Goal: Leave review/rating: Share an evaluation or opinion about a product, service, or content

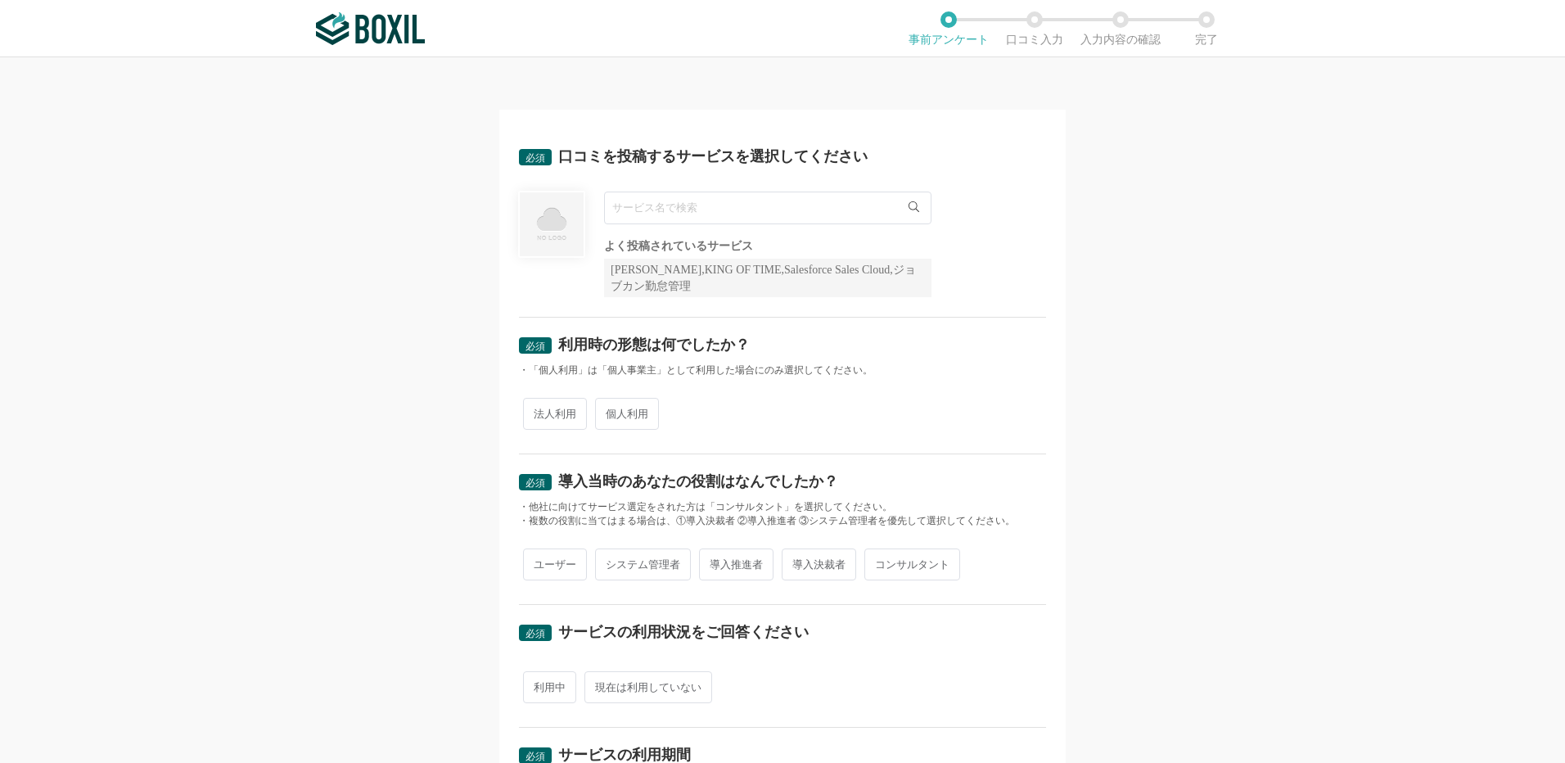
click at [655, 214] on input "text" at bounding box center [767, 208] width 327 height 33
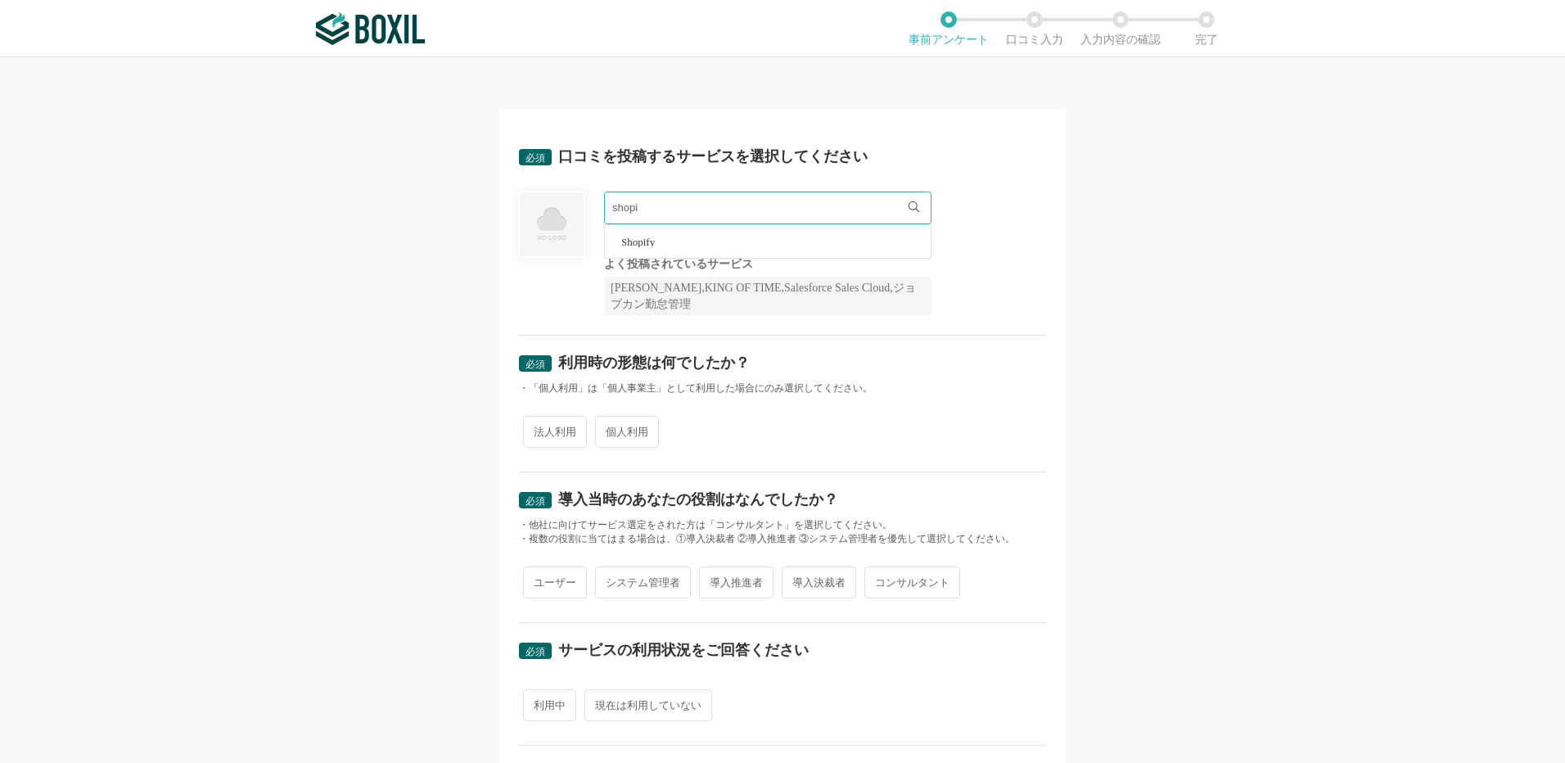
click at [658, 247] on li "Shopify" at bounding box center [768, 241] width 326 height 33
type input "Shopify"
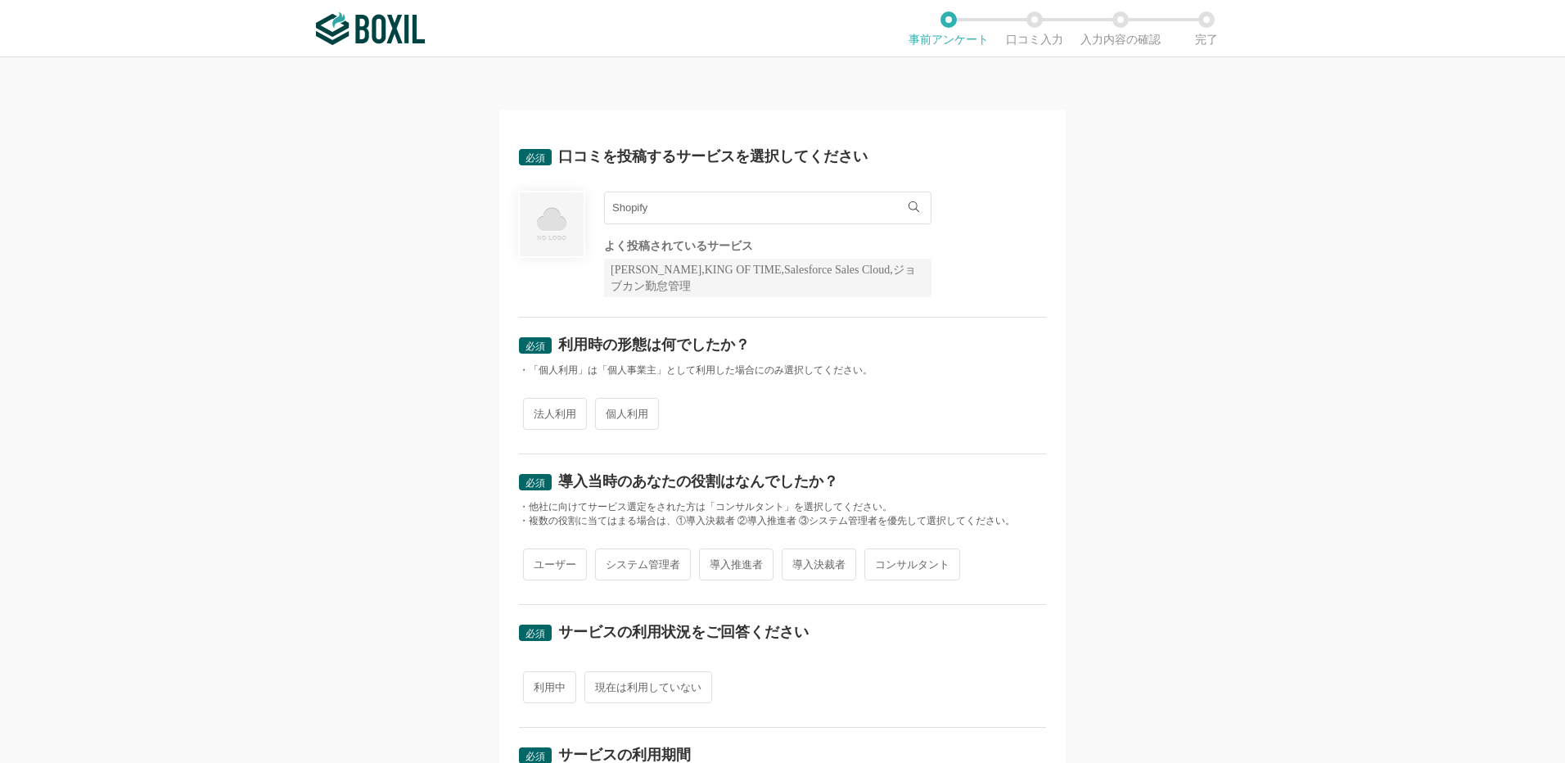
click at [560, 407] on span "法人利用" at bounding box center [555, 414] width 64 height 32
click at [538, 407] on input "法人利用" at bounding box center [532, 405] width 11 height 11
radio input "true"
click at [564, 564] on span "ユーザー" at bounding box center [555, 564] width 64 height 32
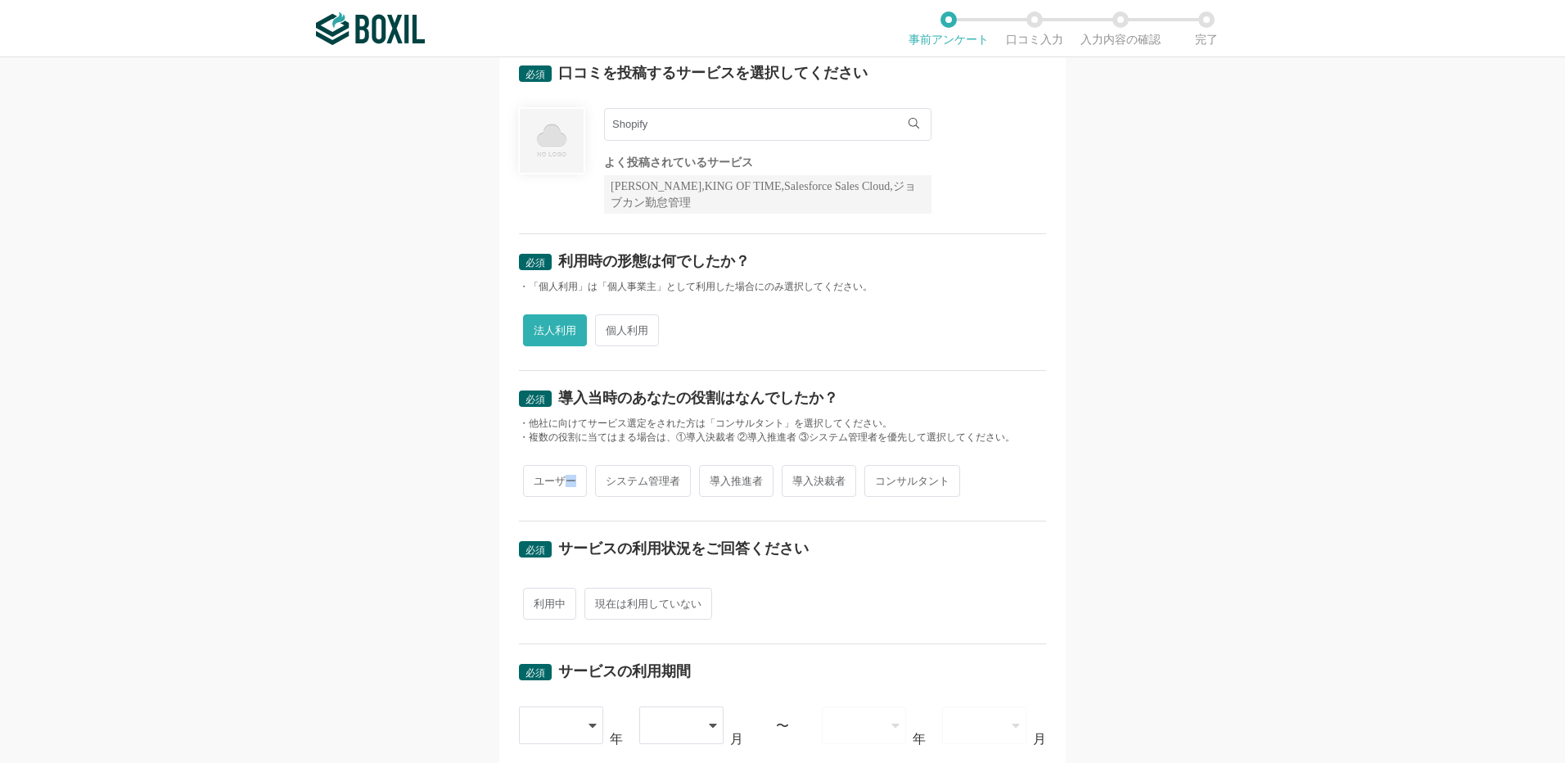
scroll to position [246, 0]
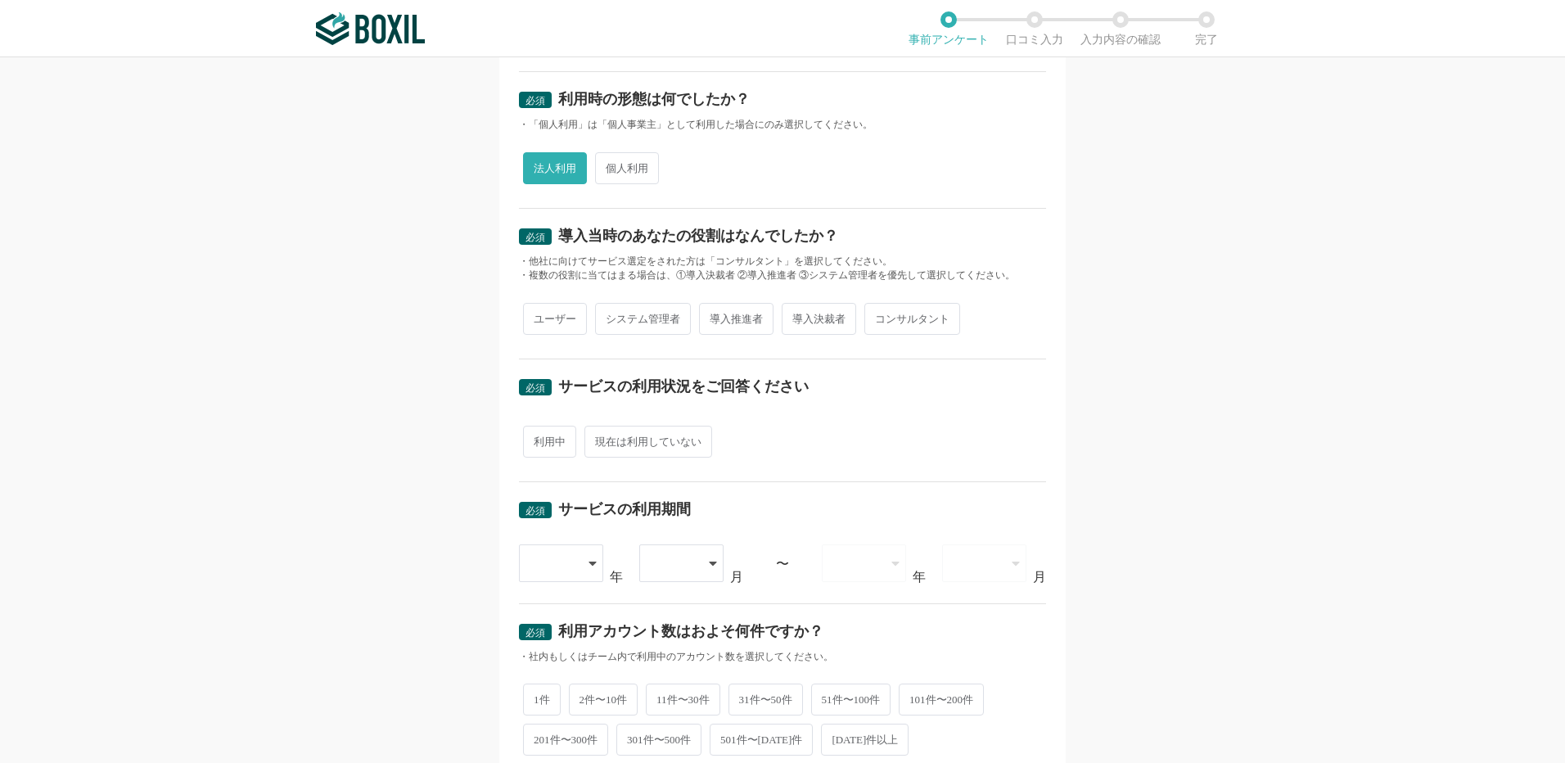
click at [538, 444] on span "利用中" at bounding box center [549, 442] width 53 height 32
click at [538, 439] on input "利用中" at bounding box center [532, 433] width 11 height 11
radio input "true"
click at [545, 319] on span "ユーザー" at bounding box center [555, 319] width 64 height 32
click at [538, 316] on input "ユーザー" at bounding box center [532, 310] width 11 height 11
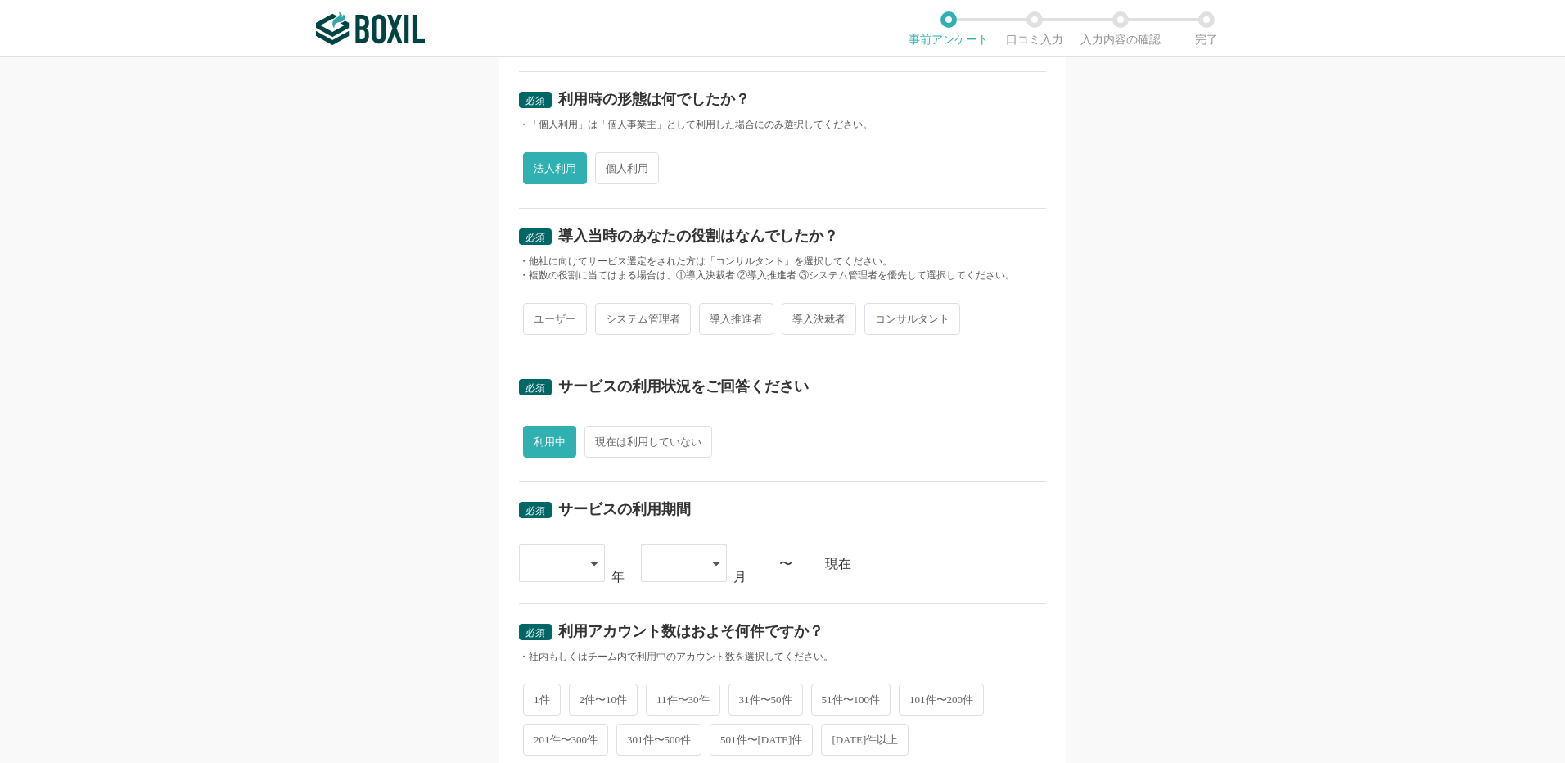
radio input "true"
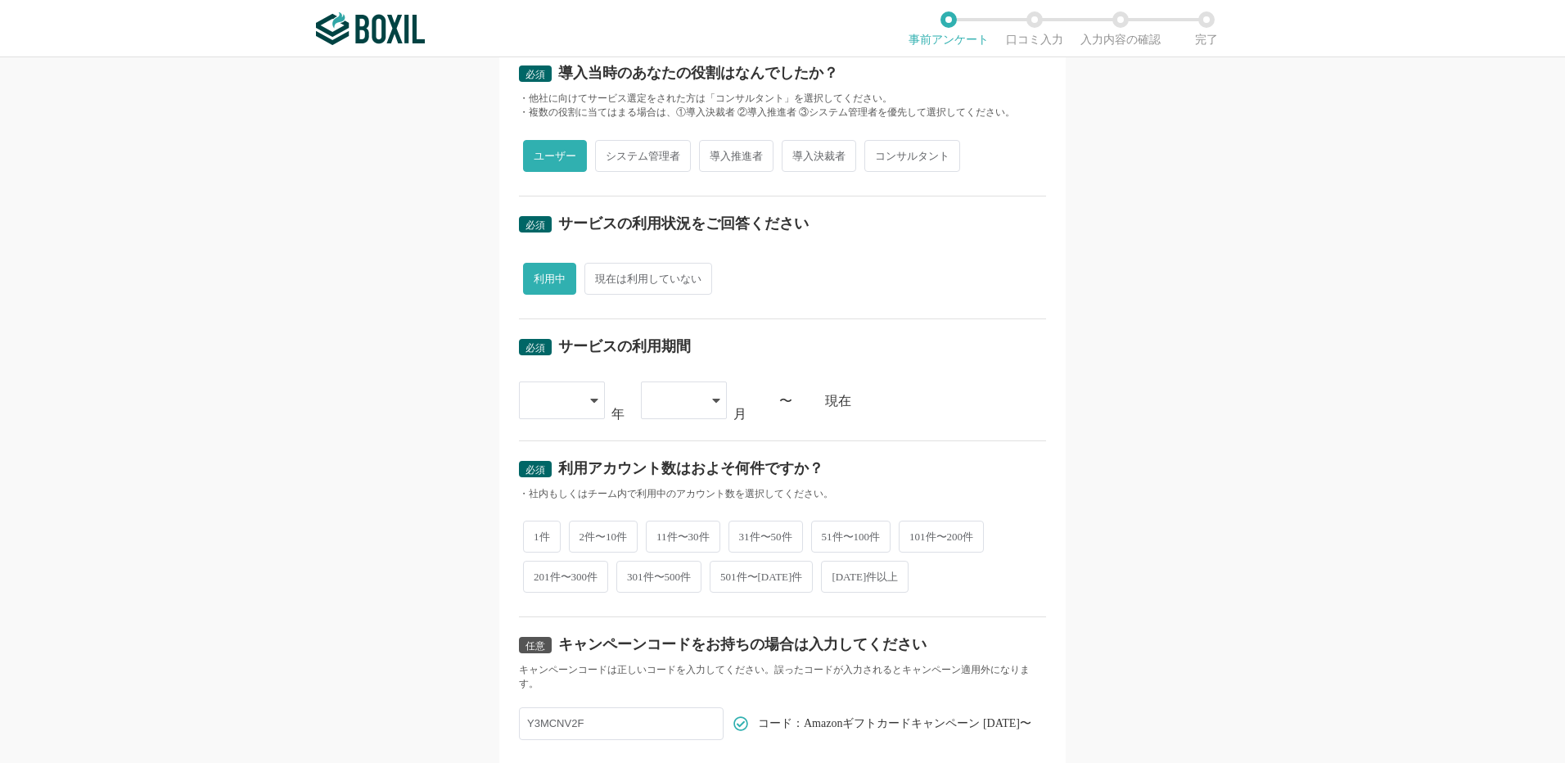
scroll to position [409, 0]
click at [583, 407] on div at bounding box center [562, 400] width 86 height 38
click at [569, 641] on li "[DATE]" at bounding box center [562, 639] width 86 height 39
click at [696, 392] on div at bounding box center [684, 400] width 86 height 38
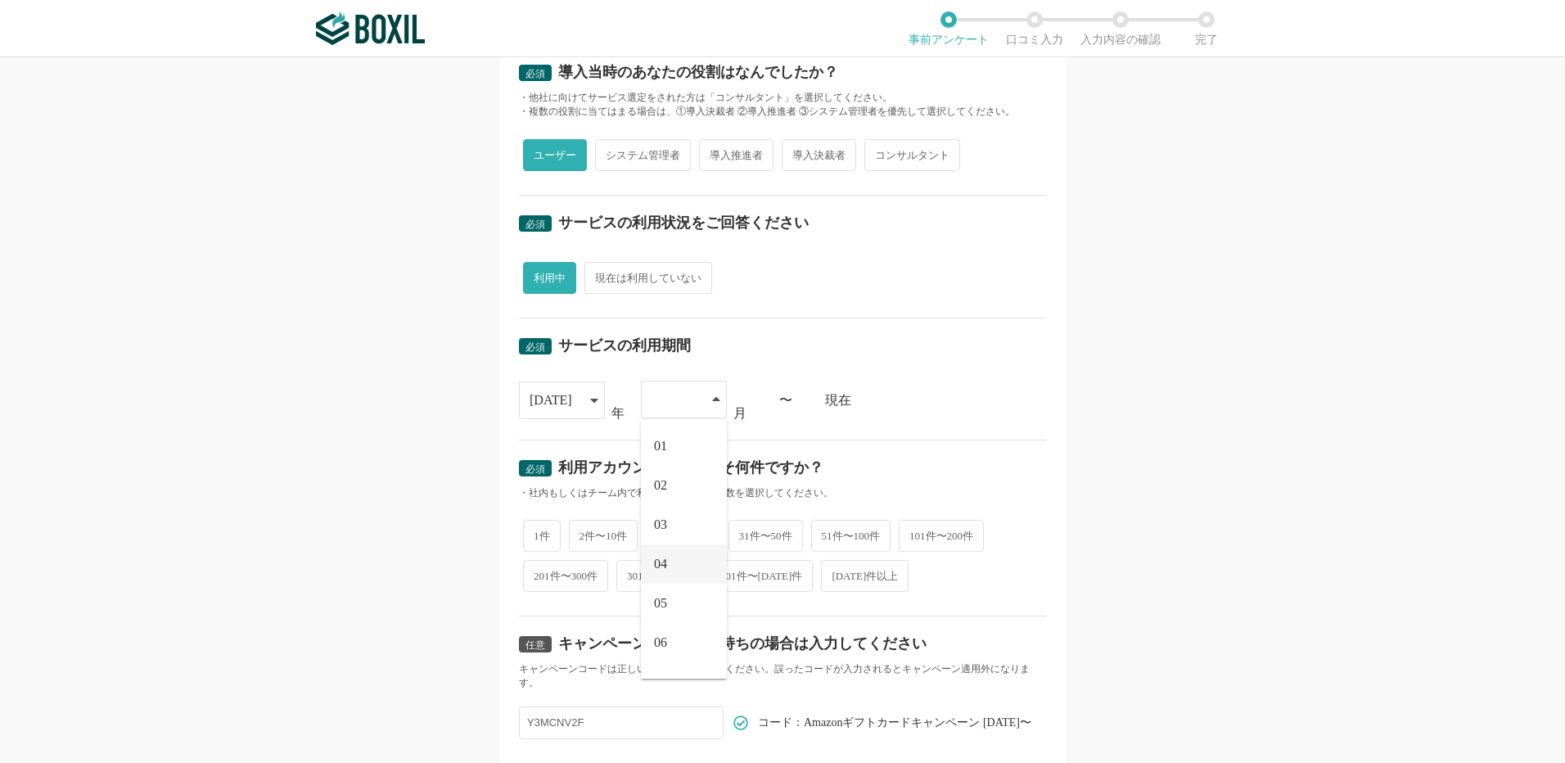
click at [669, 554] on li "04" at bounding box center [684, 563] width 86 height 39
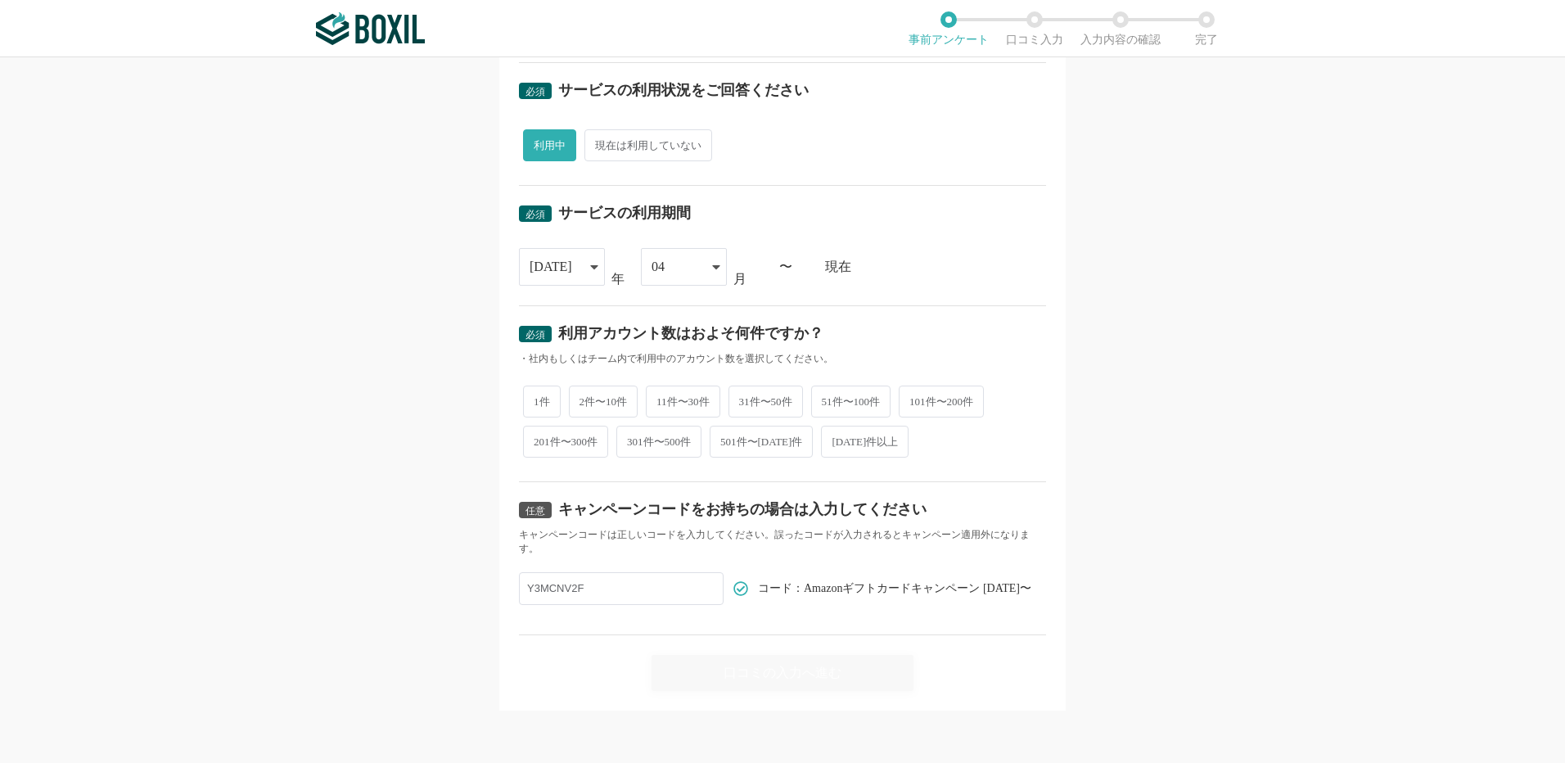
click at [537, 398] on span "1件" at bounding box center [542, 401] width 38 height 32
click at [537, 398] on input "1件" at bounding box center [532, 393] width 11 height 11
radio input "true"
click at [789, 668] on div "口コミの入力へ進む" at bounding box center [782, 673] width 262 height 36
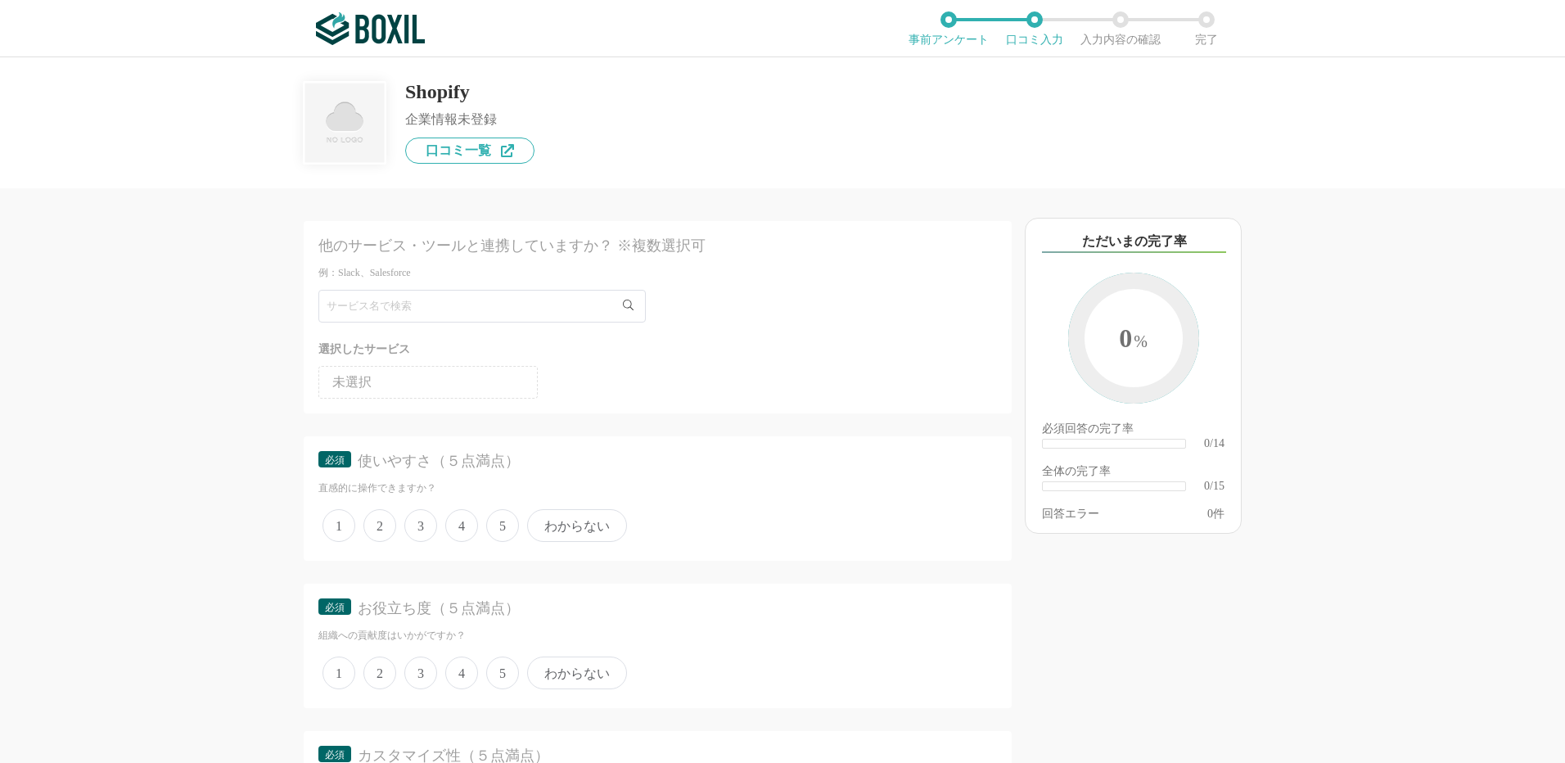
click at [427, 530] on span "3" at bounding box center [420, 525] width 33 height 33
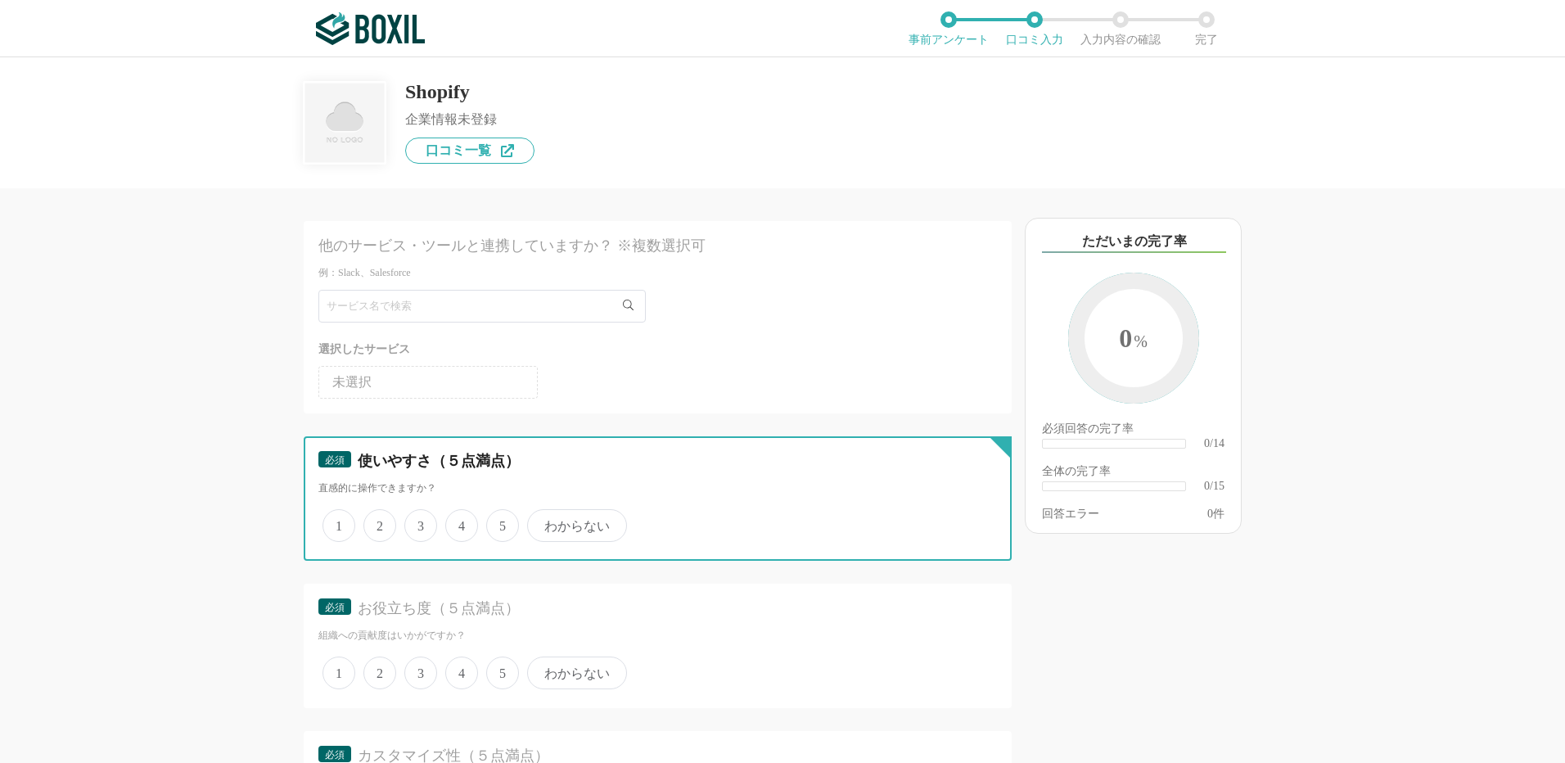
click at [419, 522] on input "3" at bounding box center [413, 516] width 11 height 11
radio input "true"
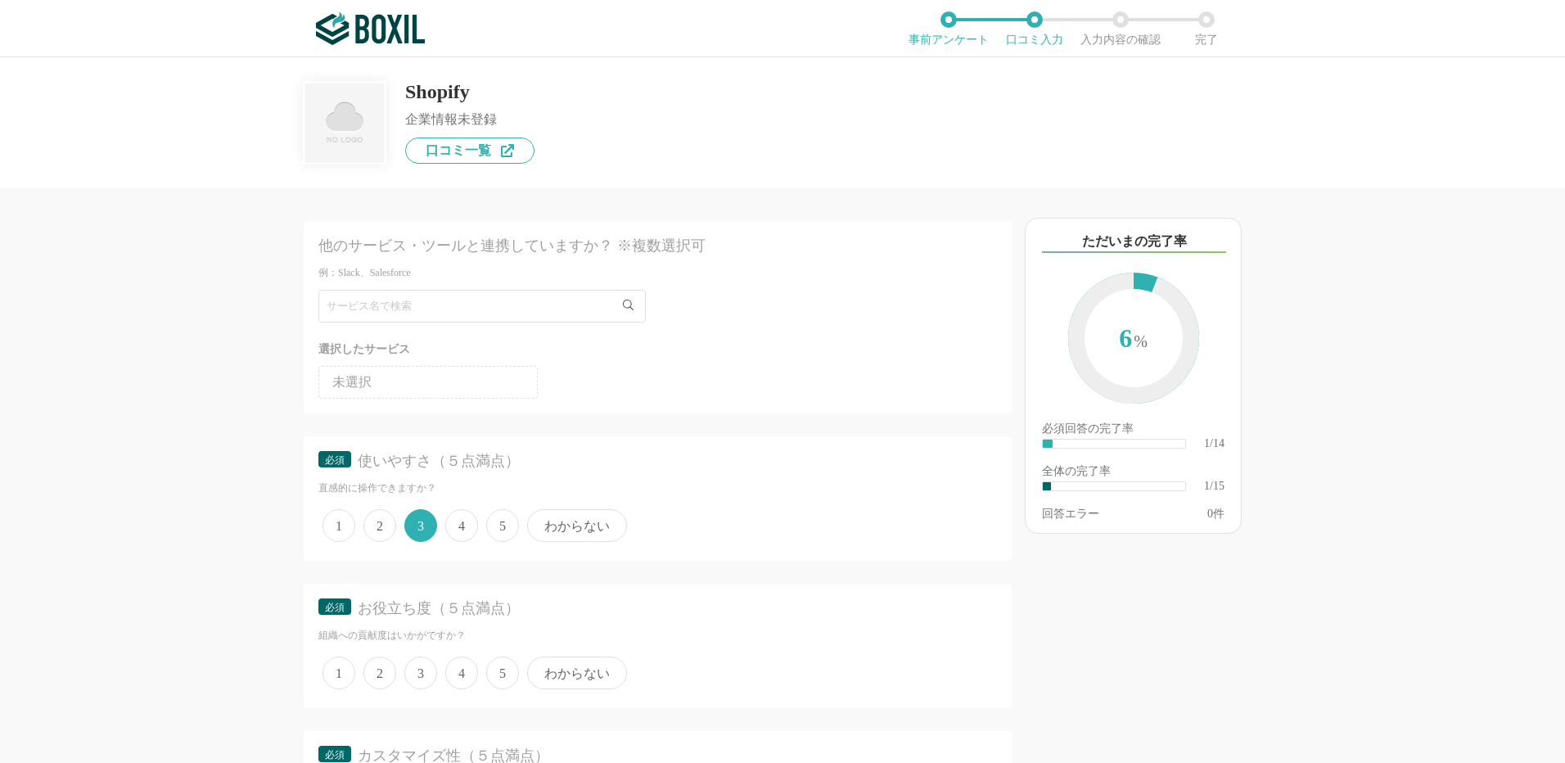
click at [466, 674] on span "4" at bounding box center [461, 672] width 33 height 33
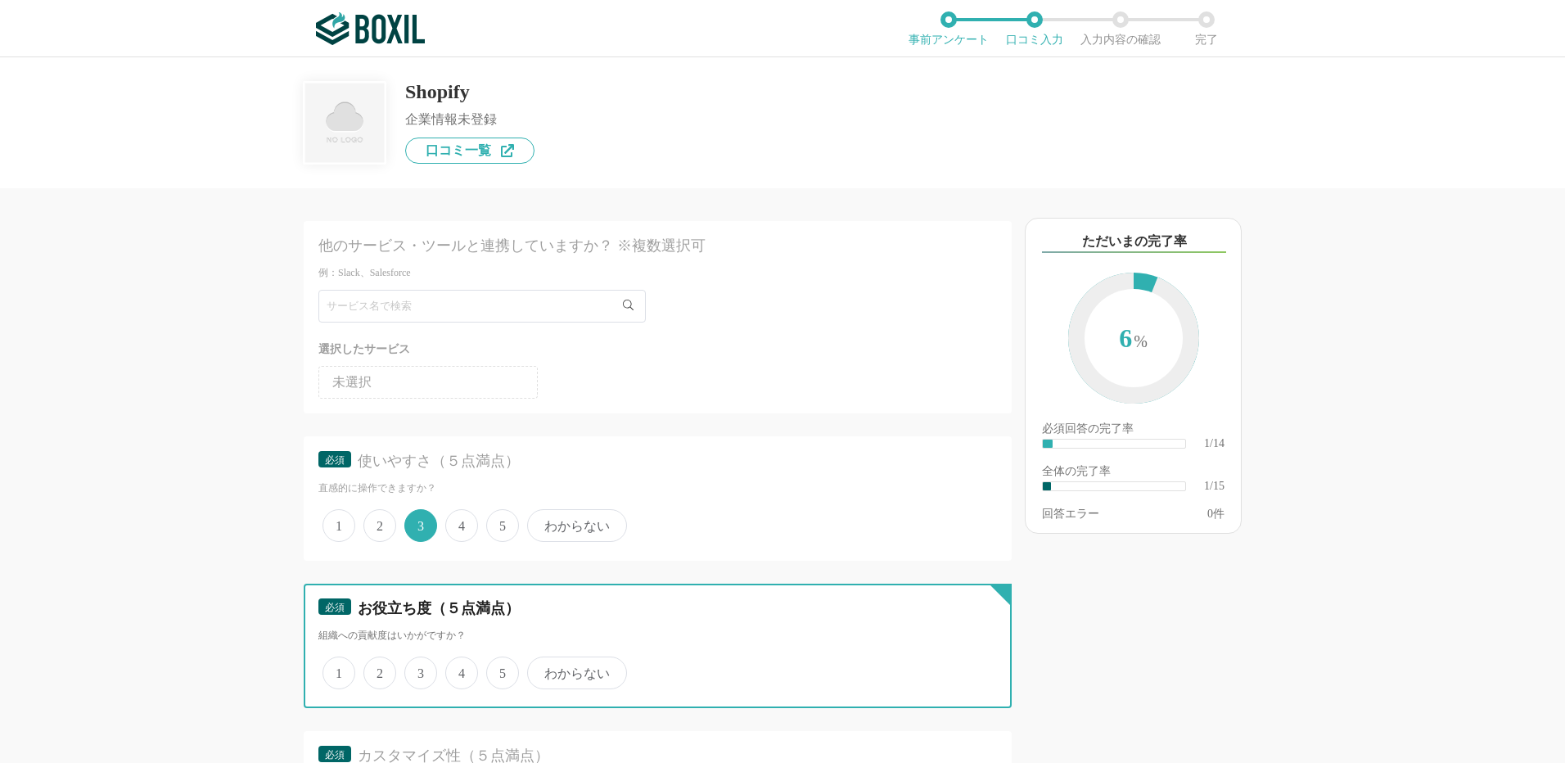
click at [460, 669] on input "4" at bounding box center [454, 664] width 11 height 11
radio input "true"
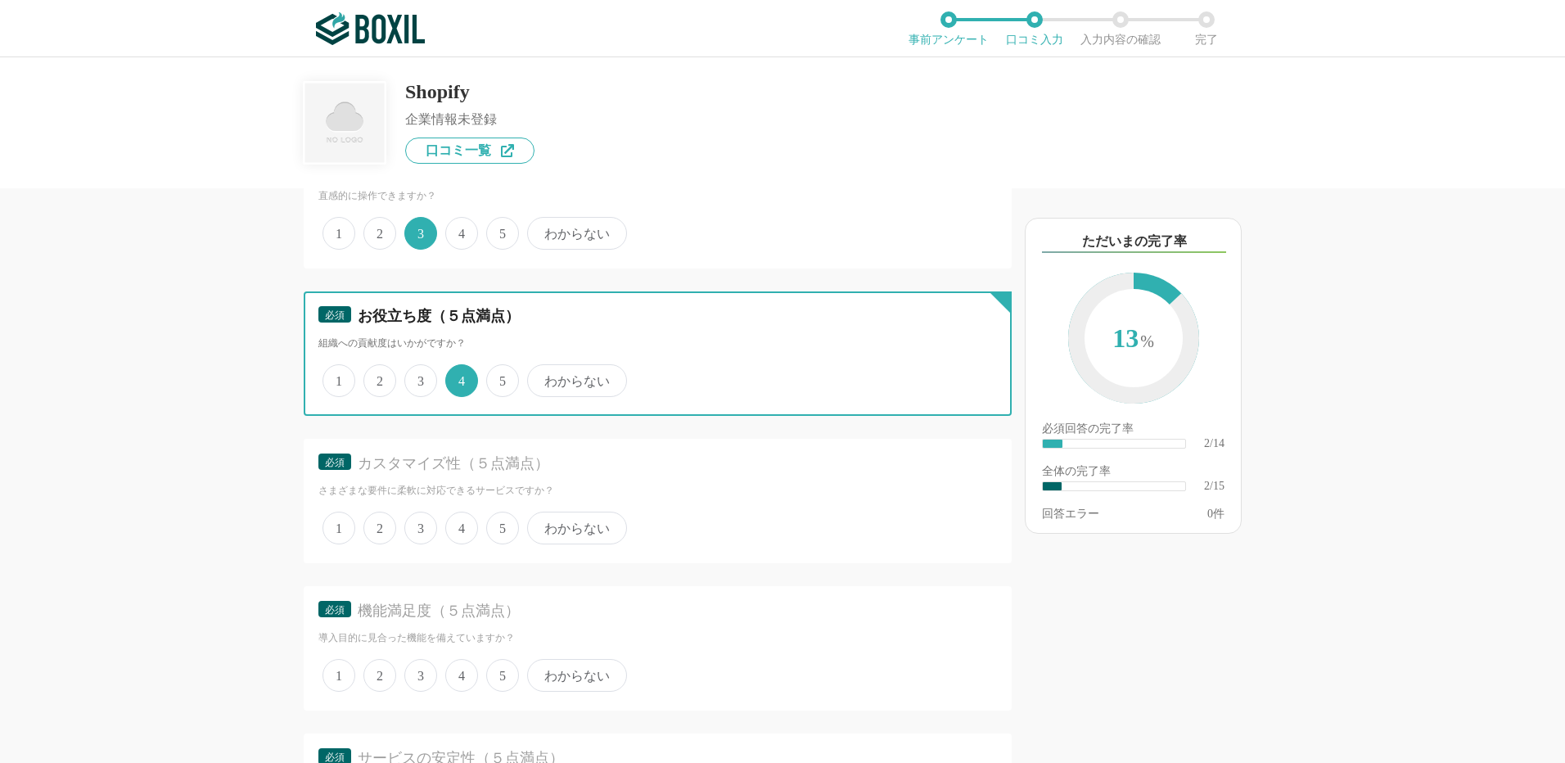
scroll to position [409, 0]
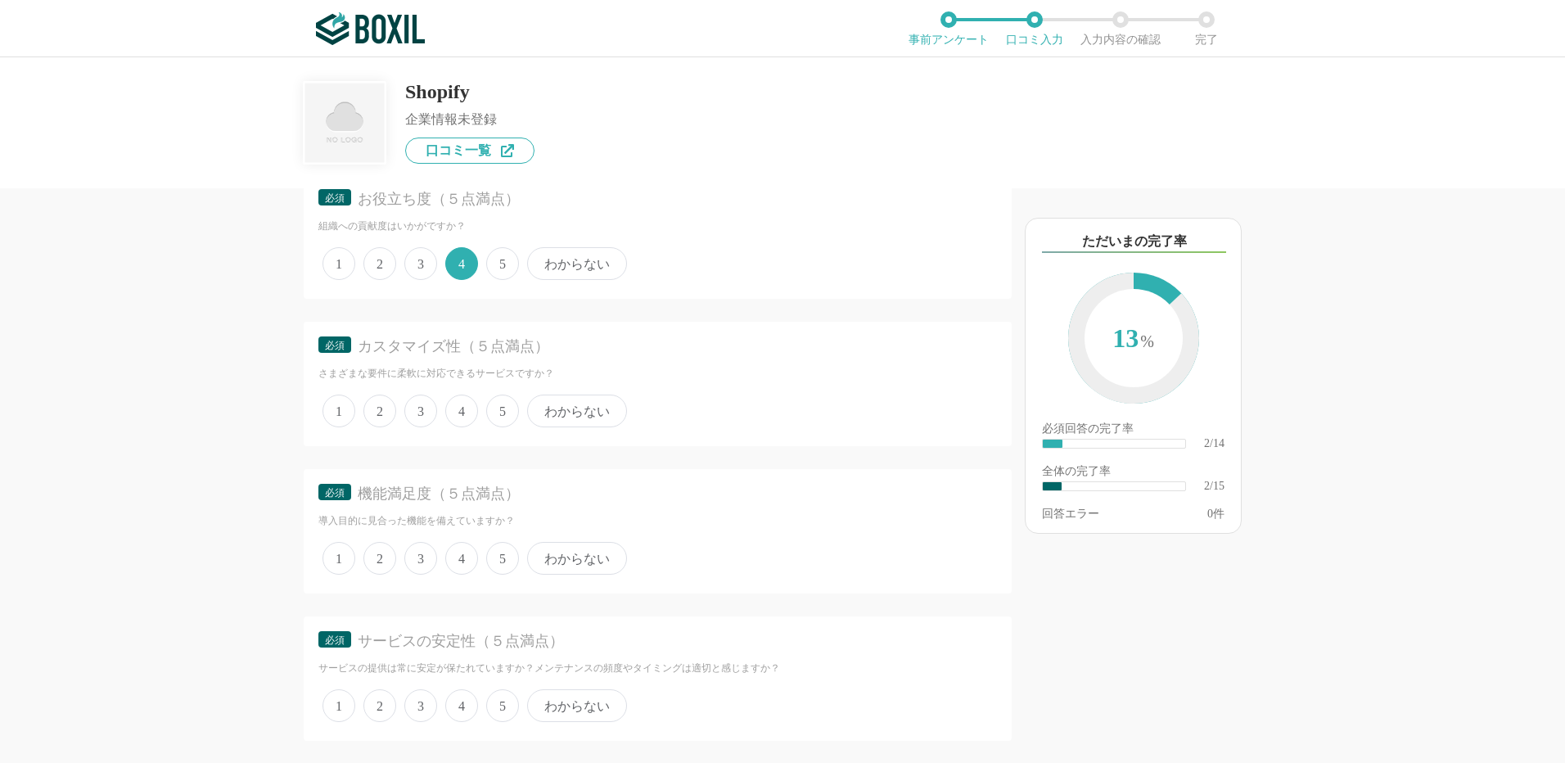
click at [428, 409] on span "3" at bounding box center [420, 410] width 33 height 33
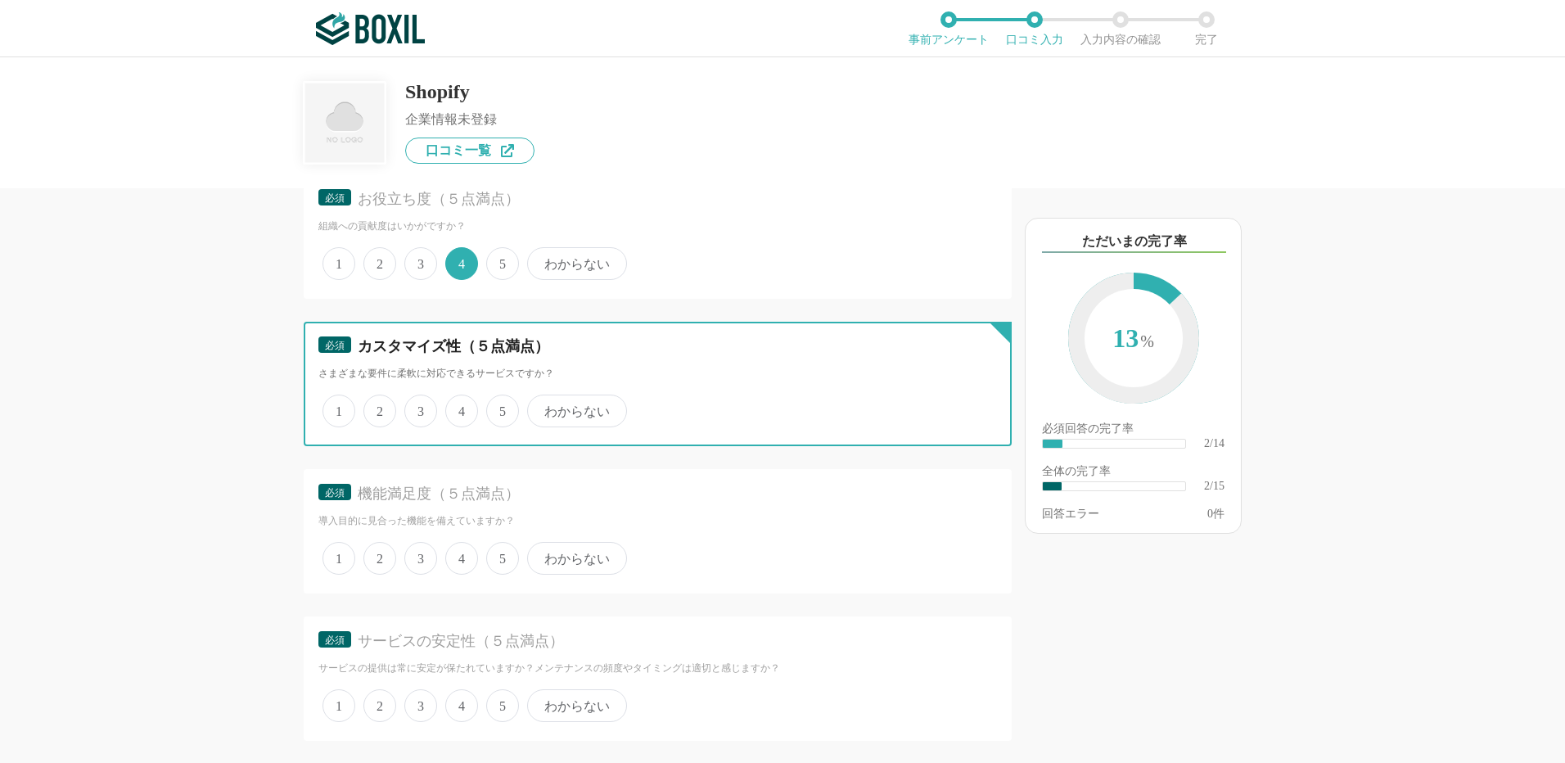
click at [419, 408] on input "3" at bounding box center [413, 402] width 11 height 11
radio input "true"
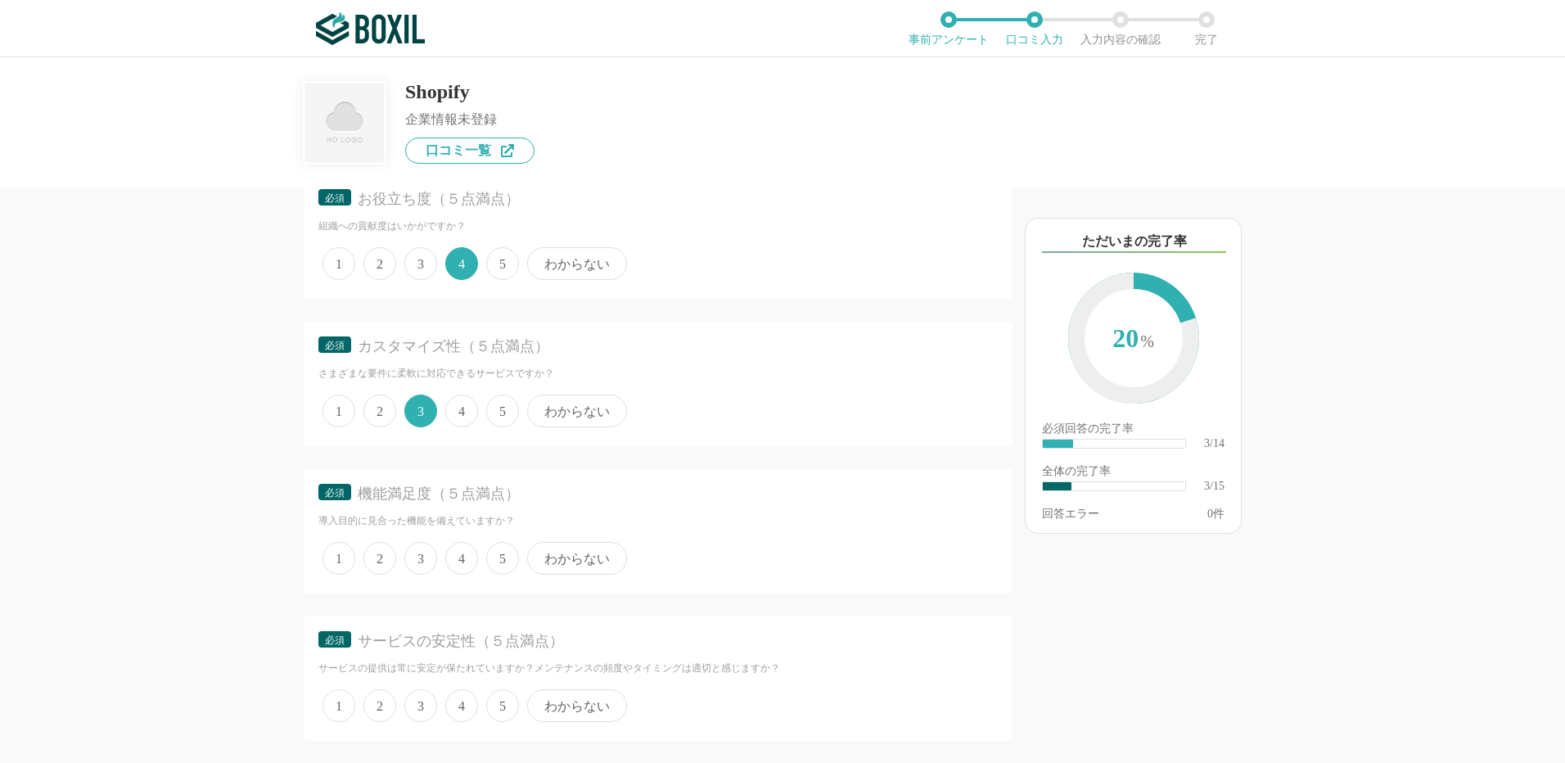
click at [431, 561] on span "3" at bounding box center [420, 558] width 33 height 33
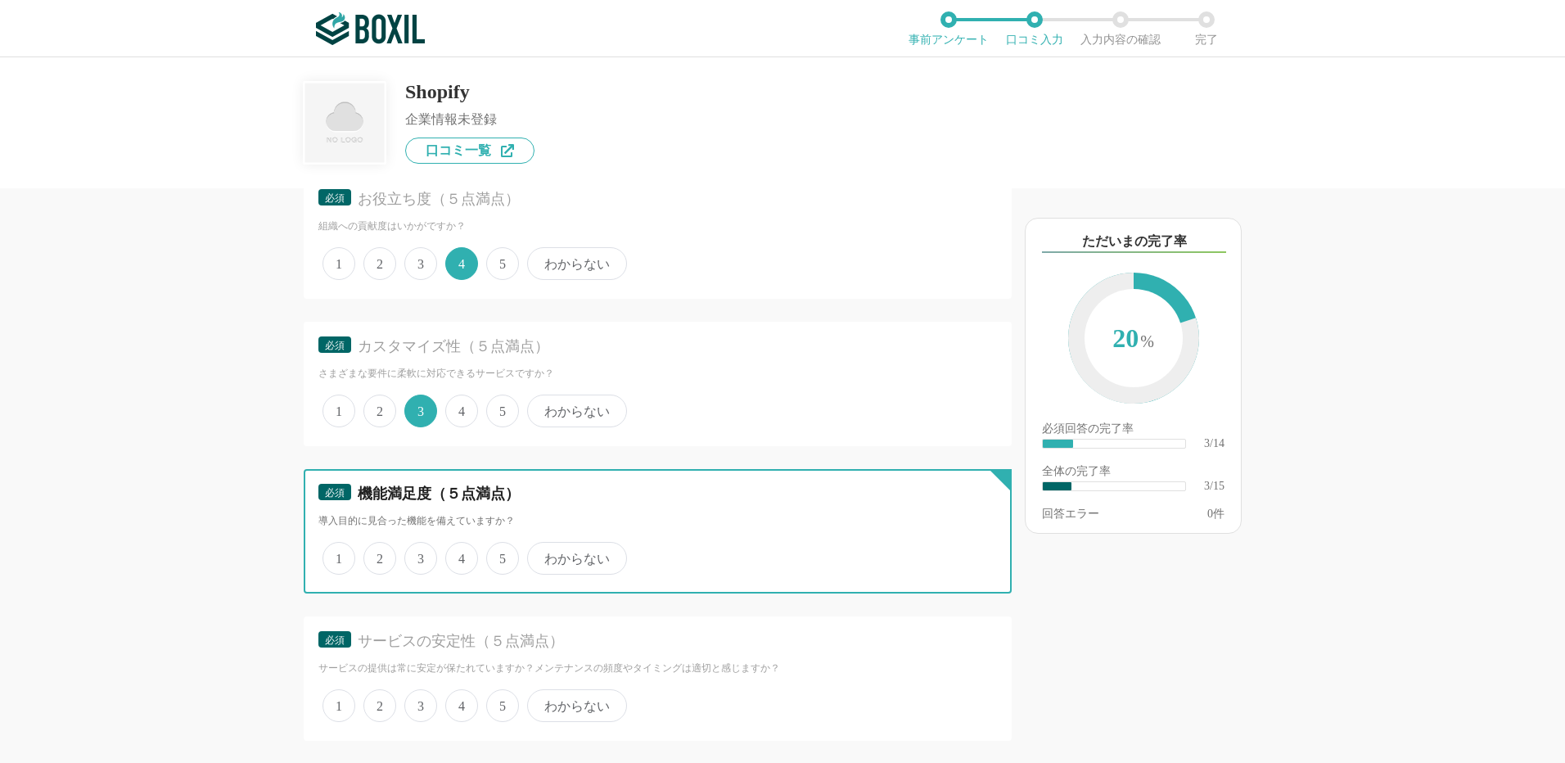
click at [419, 555] on input "3" at bounding box center [413, 549] width 11 height 11
radio input "true"
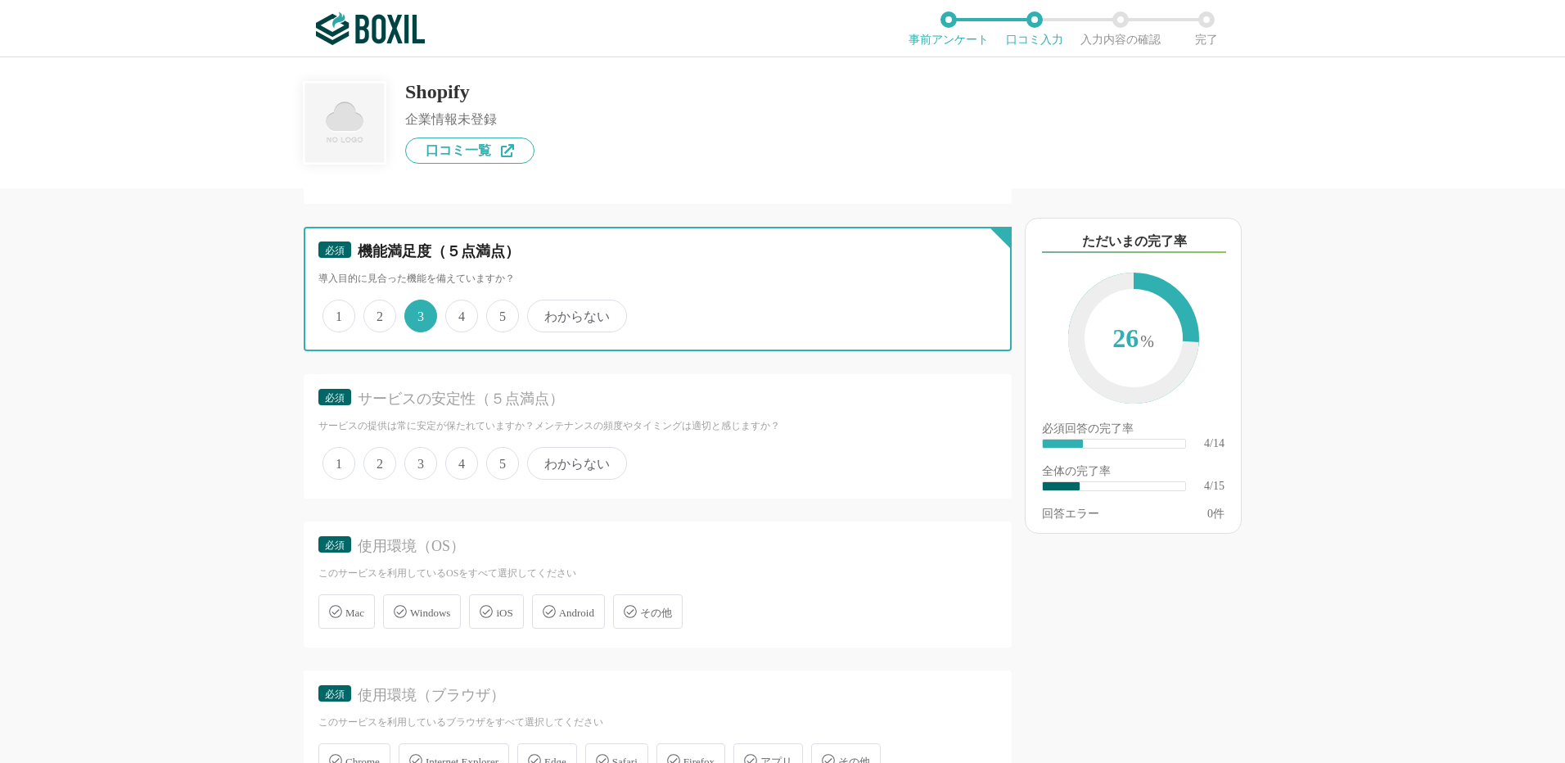
scroll to position [655, 0]
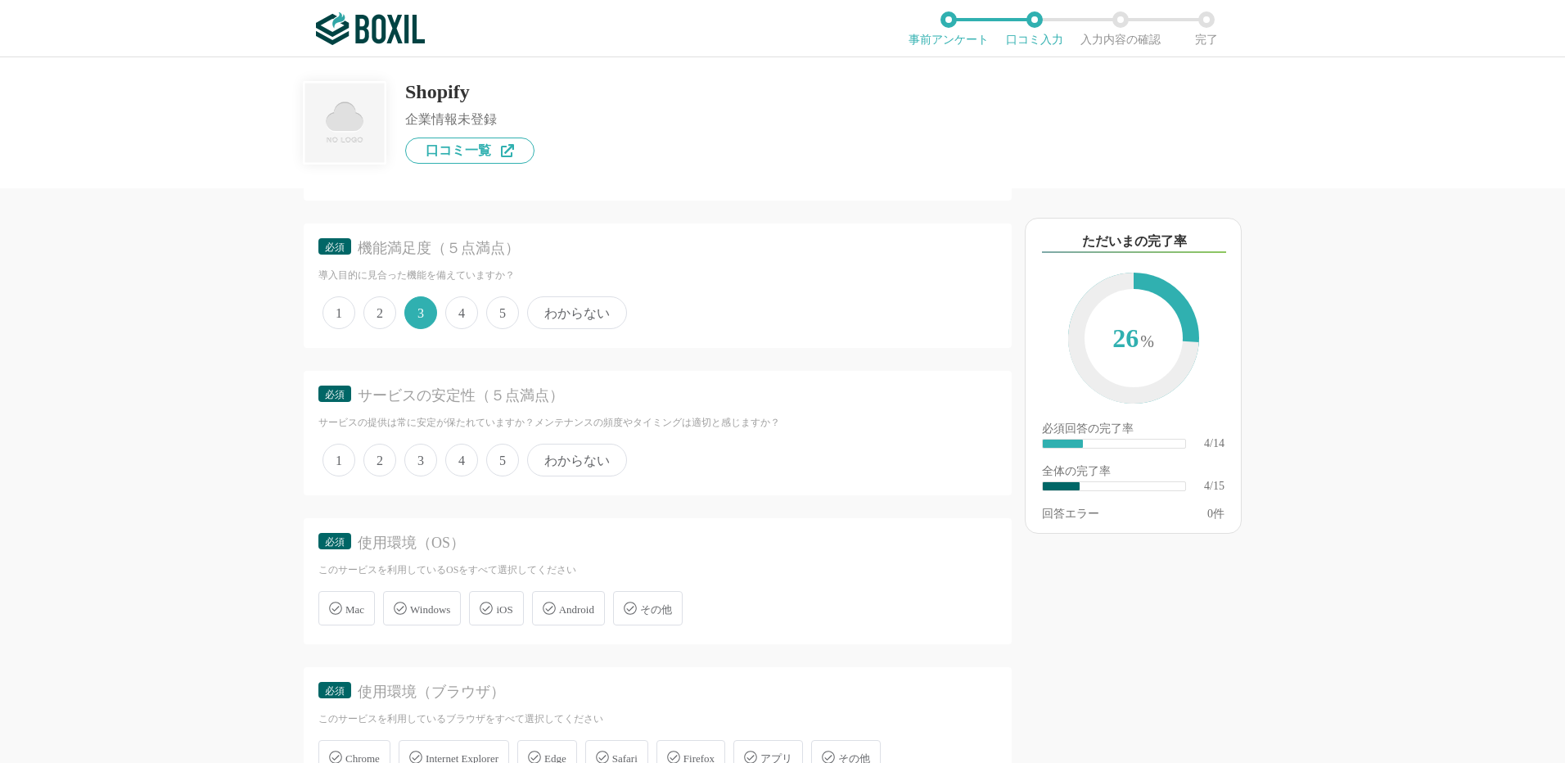
click at [461, 459] on span "4" at bounding box center [461, 460] width 33 height 33
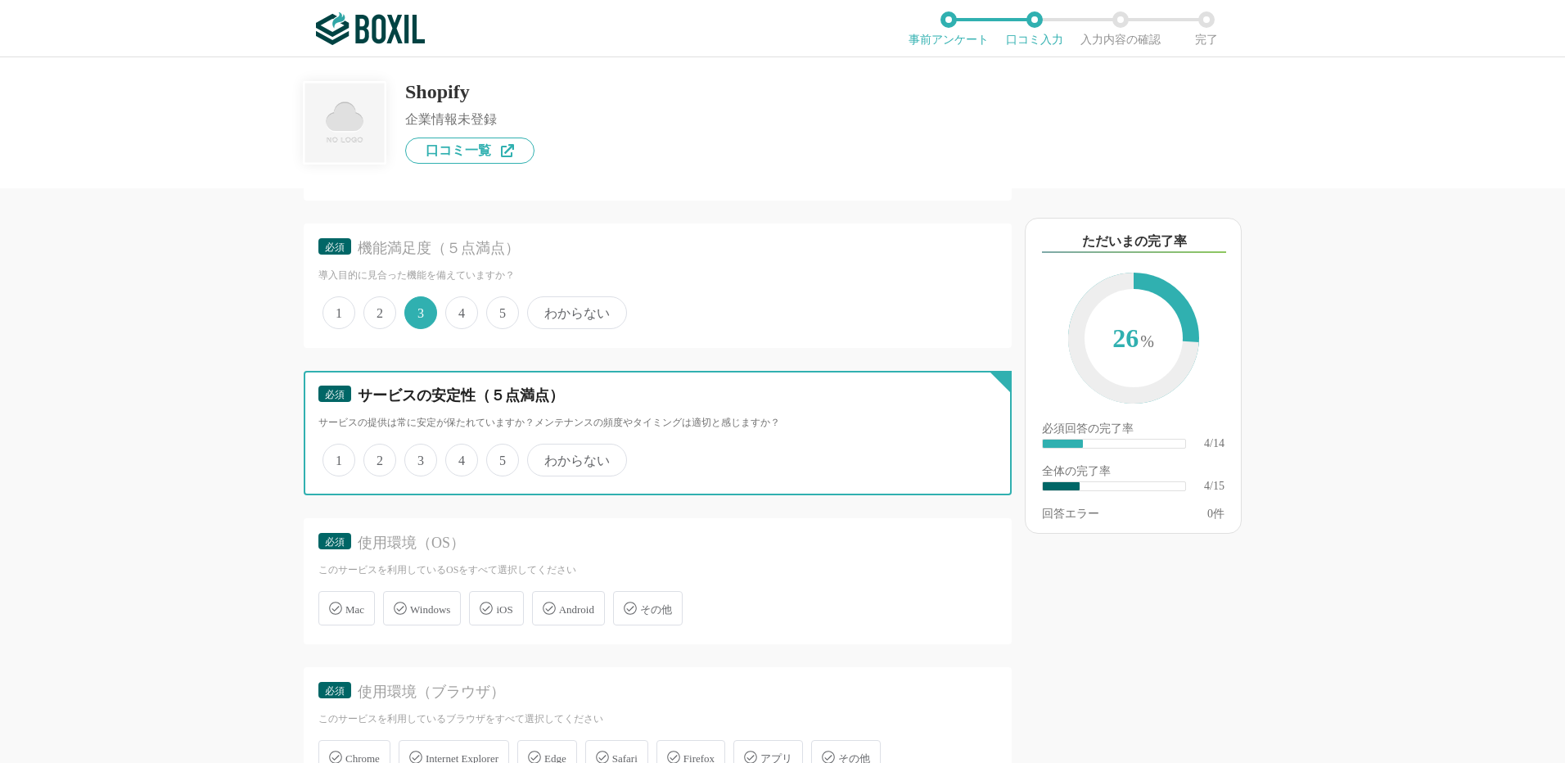
click at [460, 457] on input "4" at bounding box center [454, 451] width 11 height 11
radio input "true"
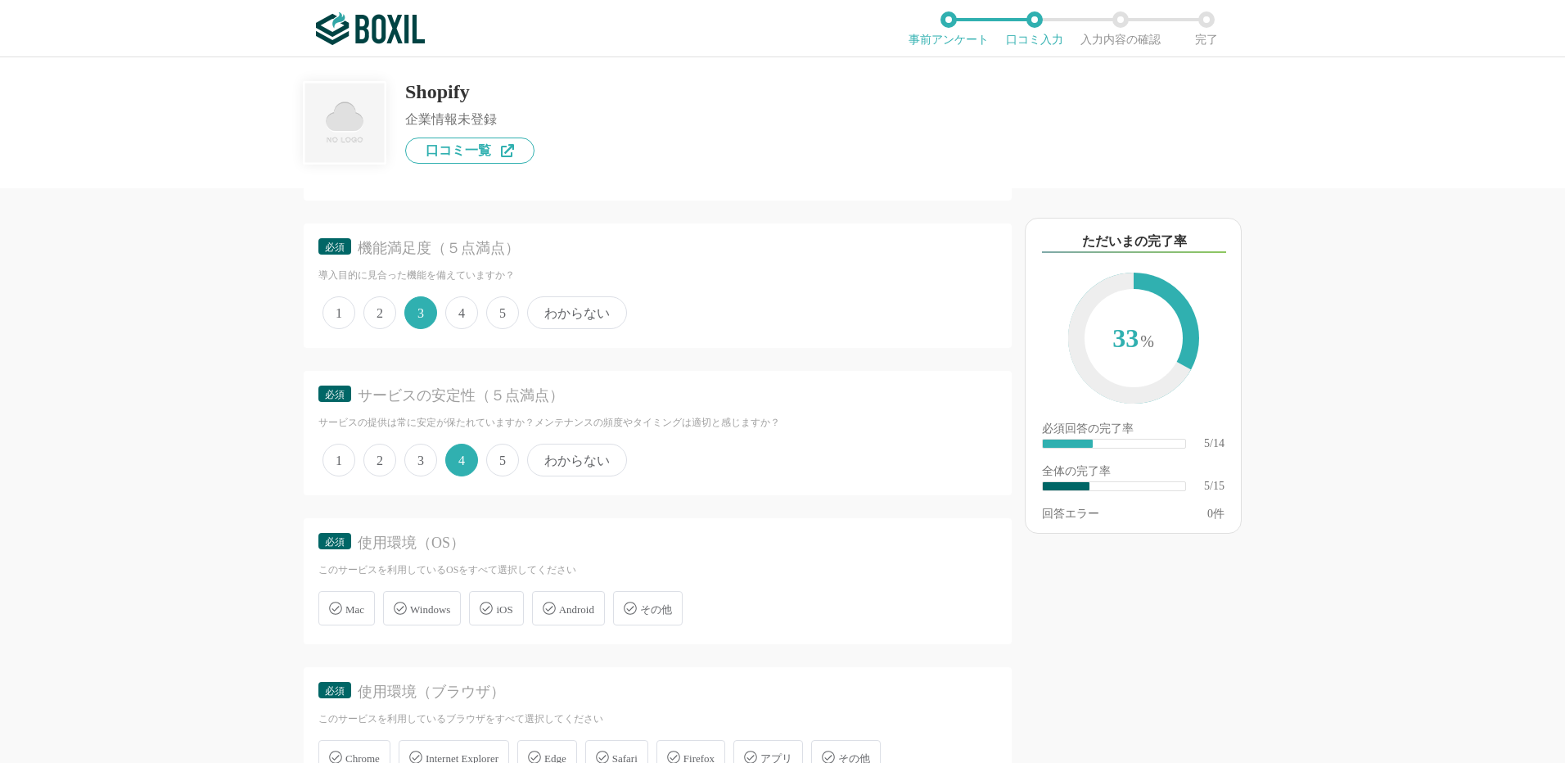
click at [411, 608] on span "Windows" at bounding box center [430, 609] width 40 height 12
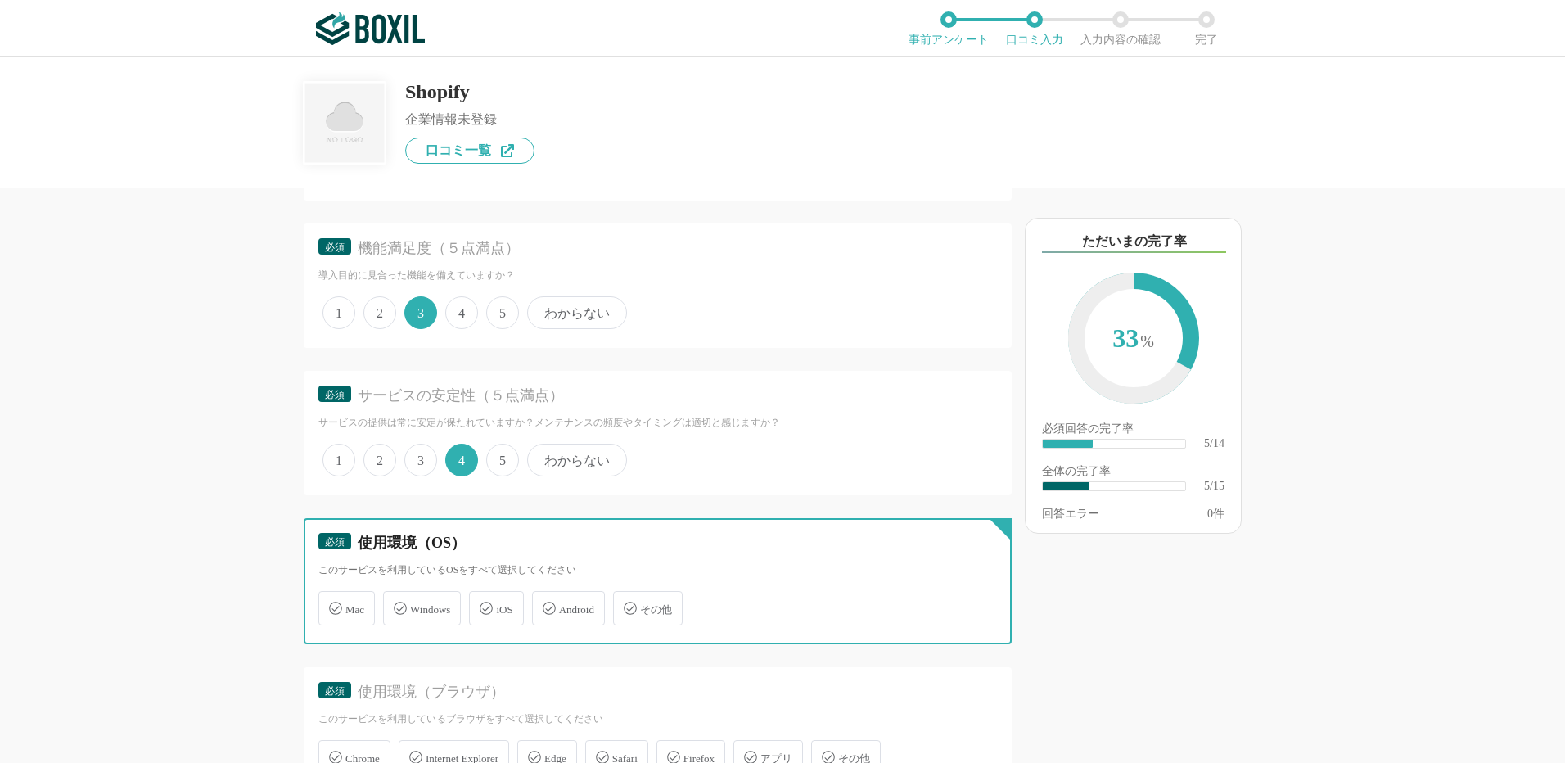
click at [397, 604] on input "Windows" at bounding box center [391, 598] width 11 height 11
checkbox input "true"
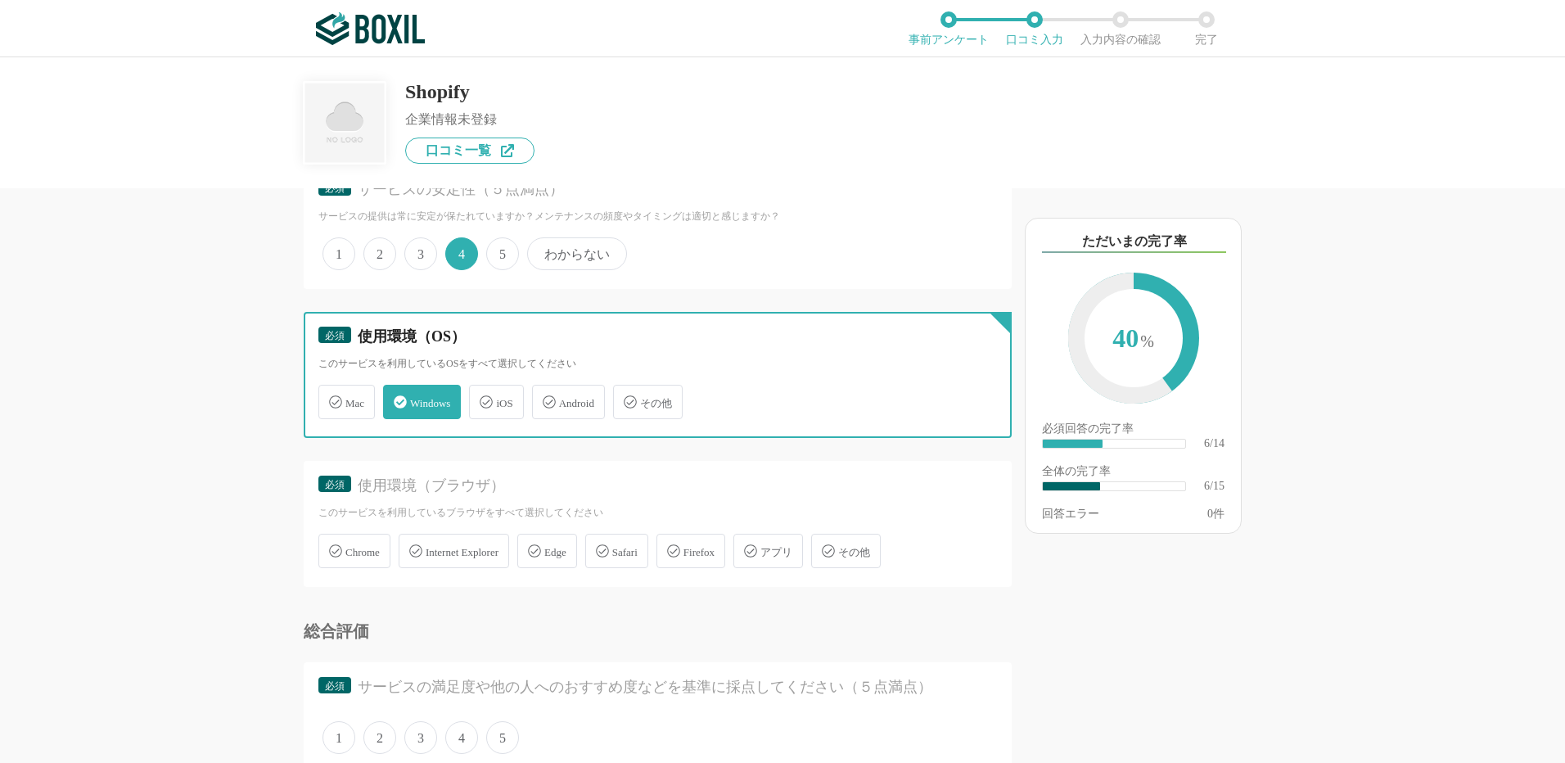
scroll to position [982, 0]
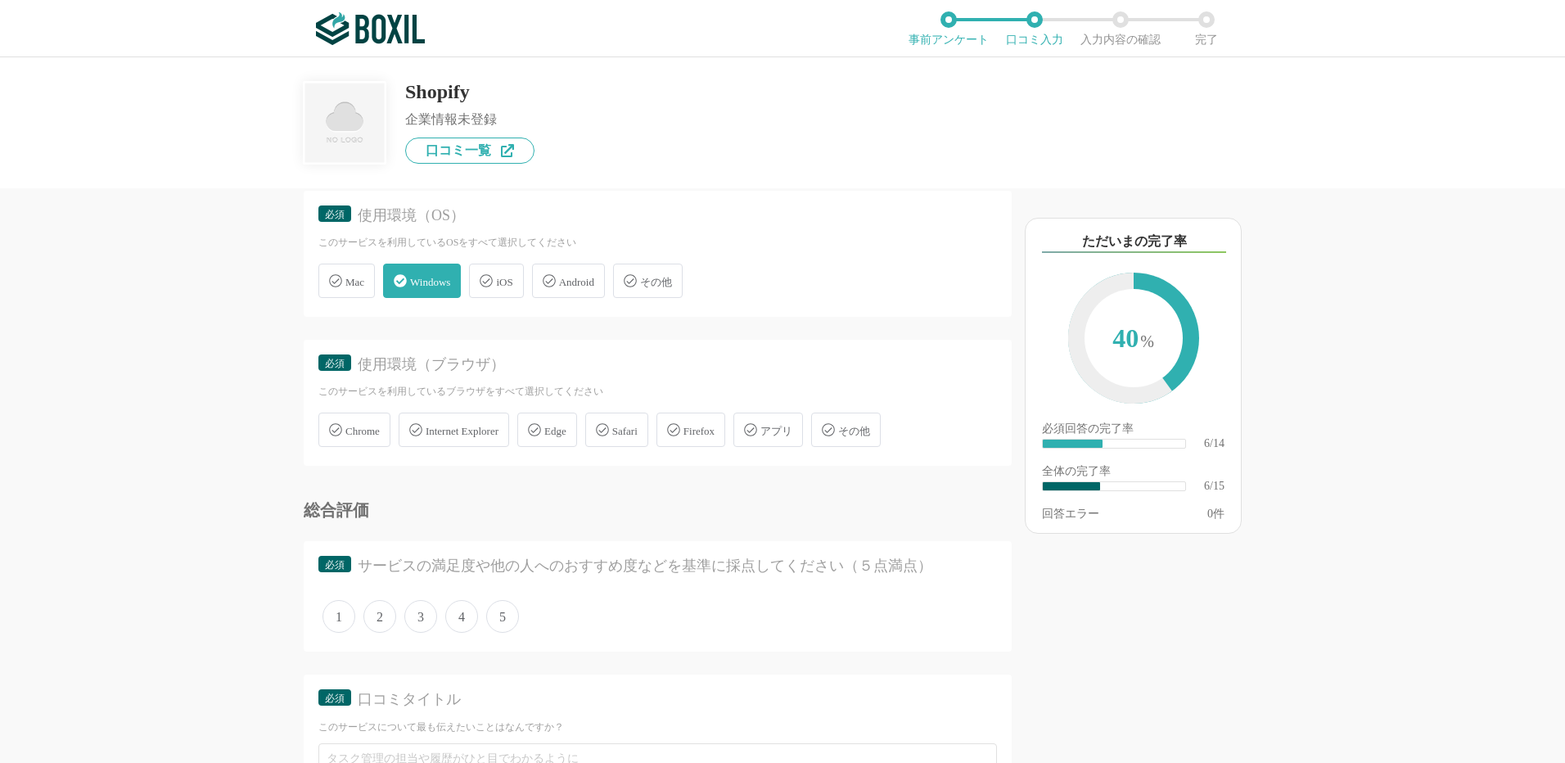
click at [557, 434] on div "Edge" at bounding box center [547, 429] width 60 height 34
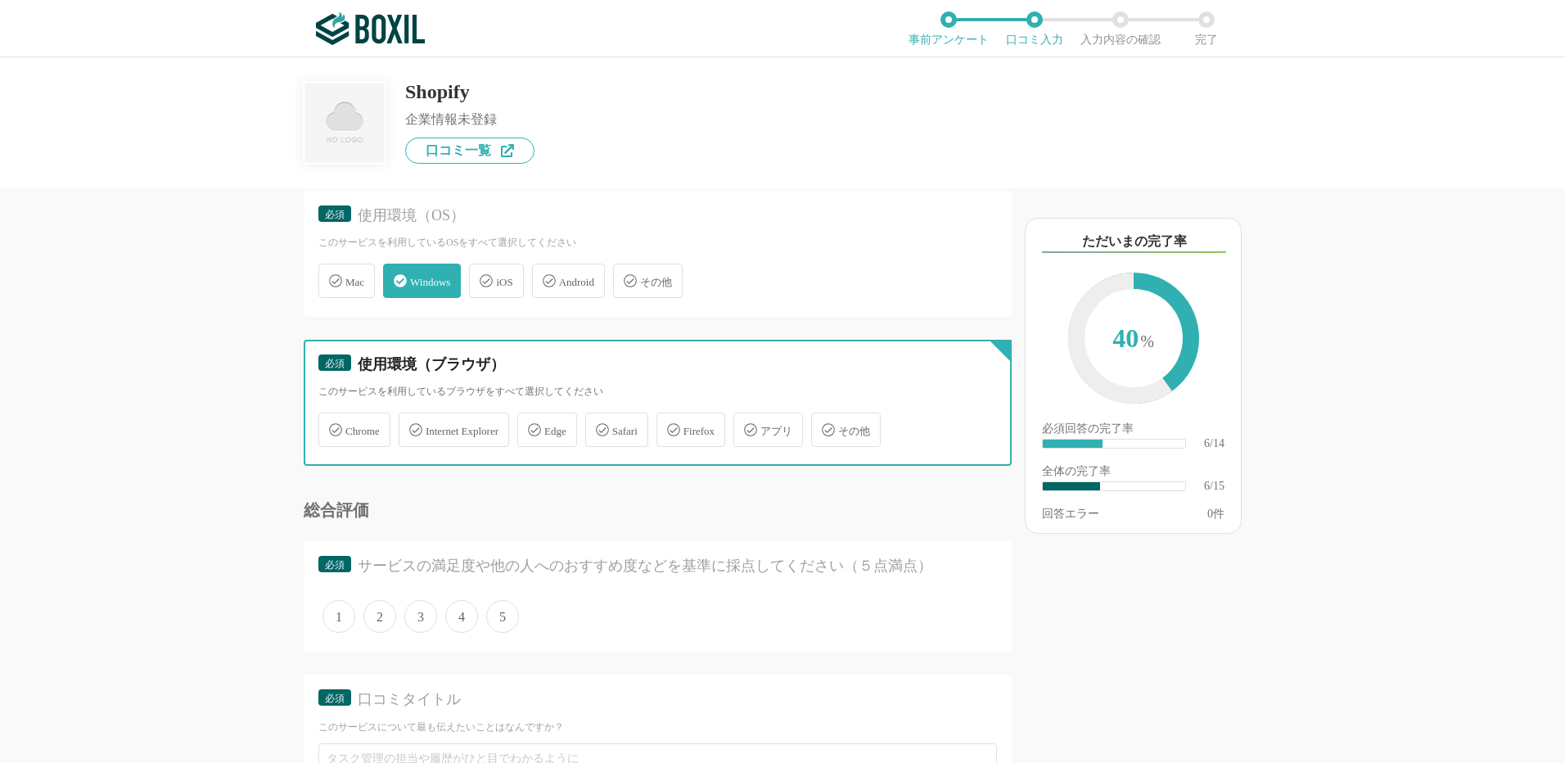
click at [531, 426] on input "Edge" at bounding box center [525, 420] width 11 height 11
checkbox input "true"
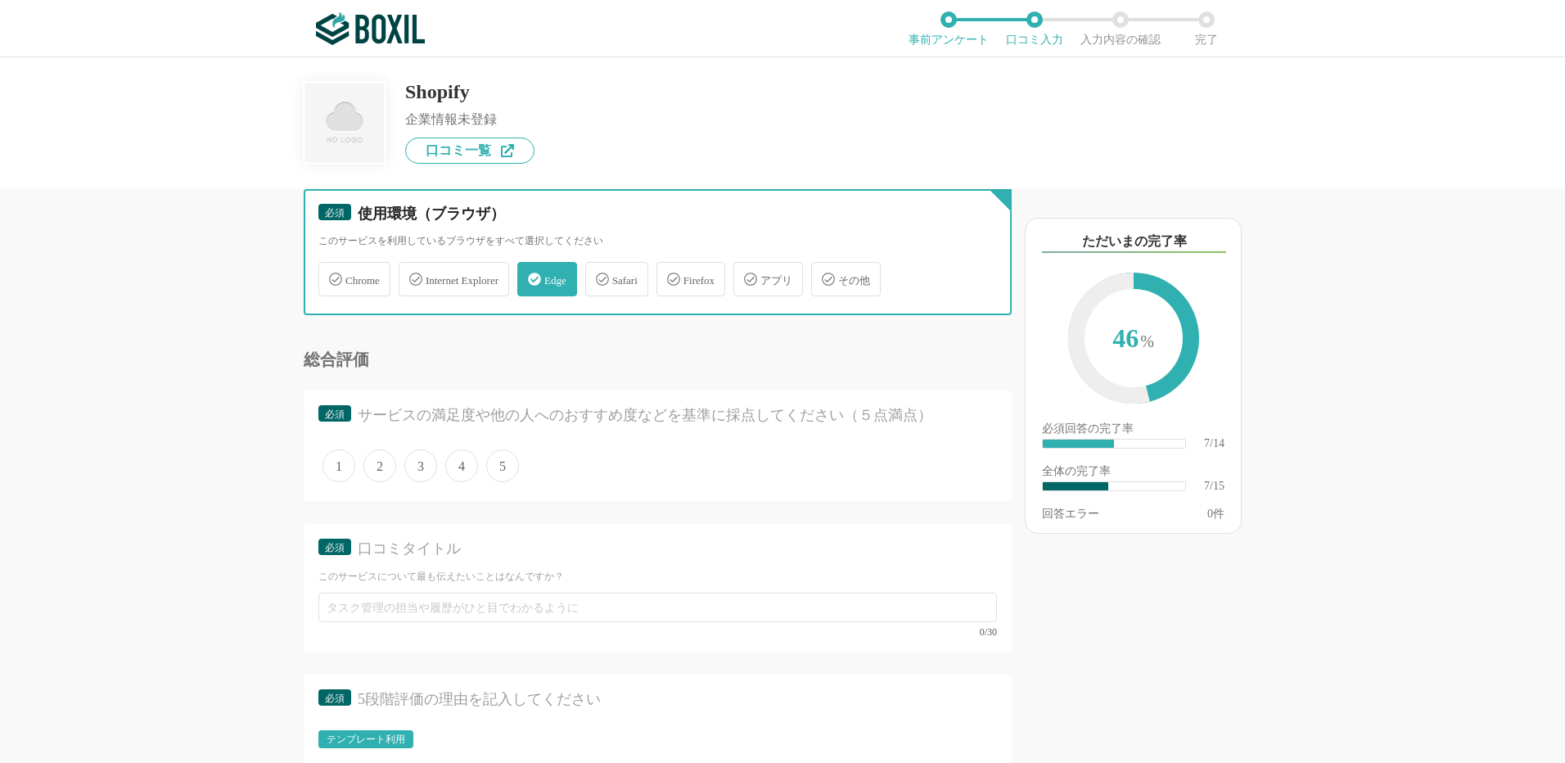
scroll to position [1146, 0]
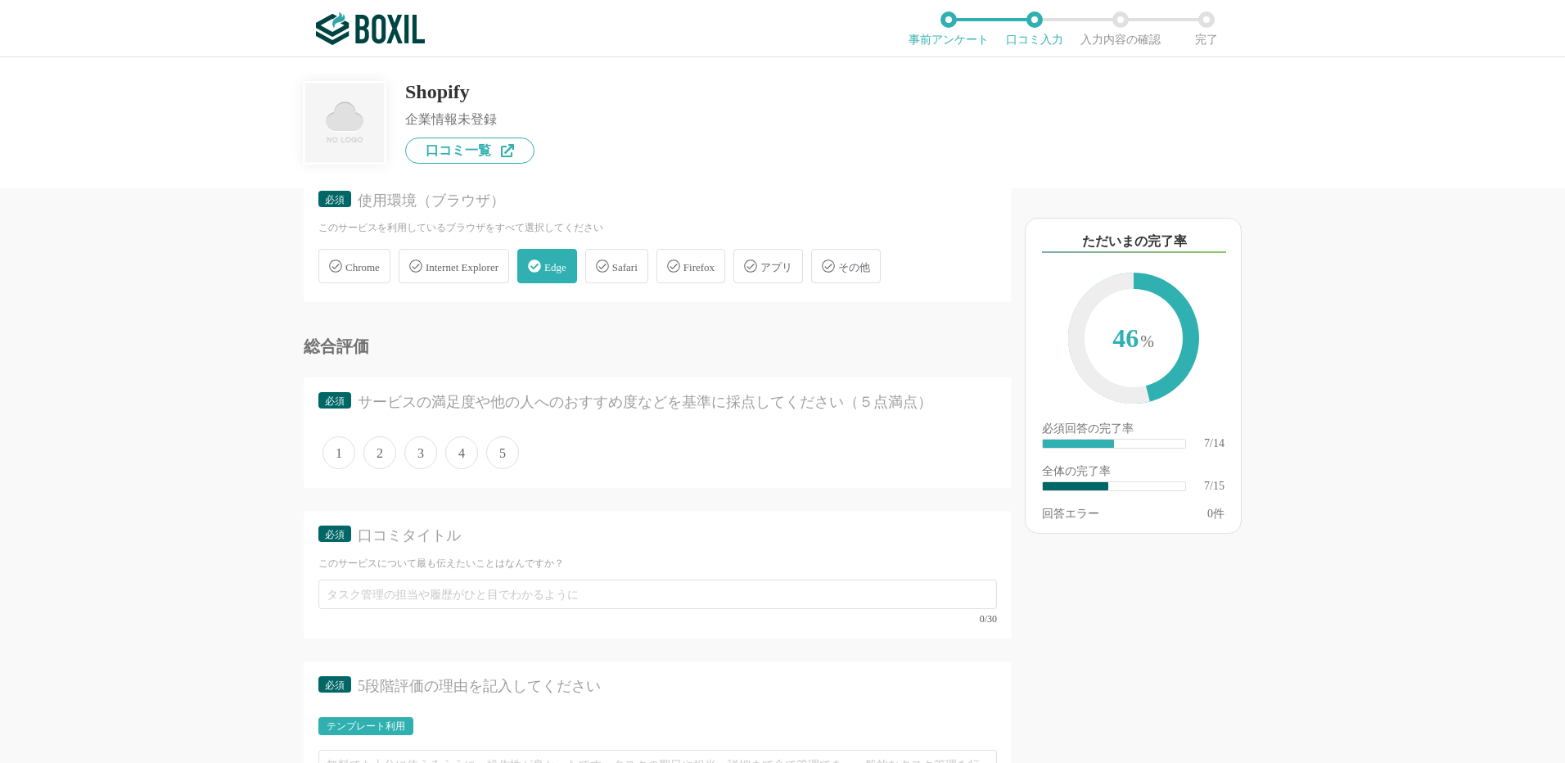
click at [455, 462] on span "4" at bounding box center [461, 452] width 33 height 33
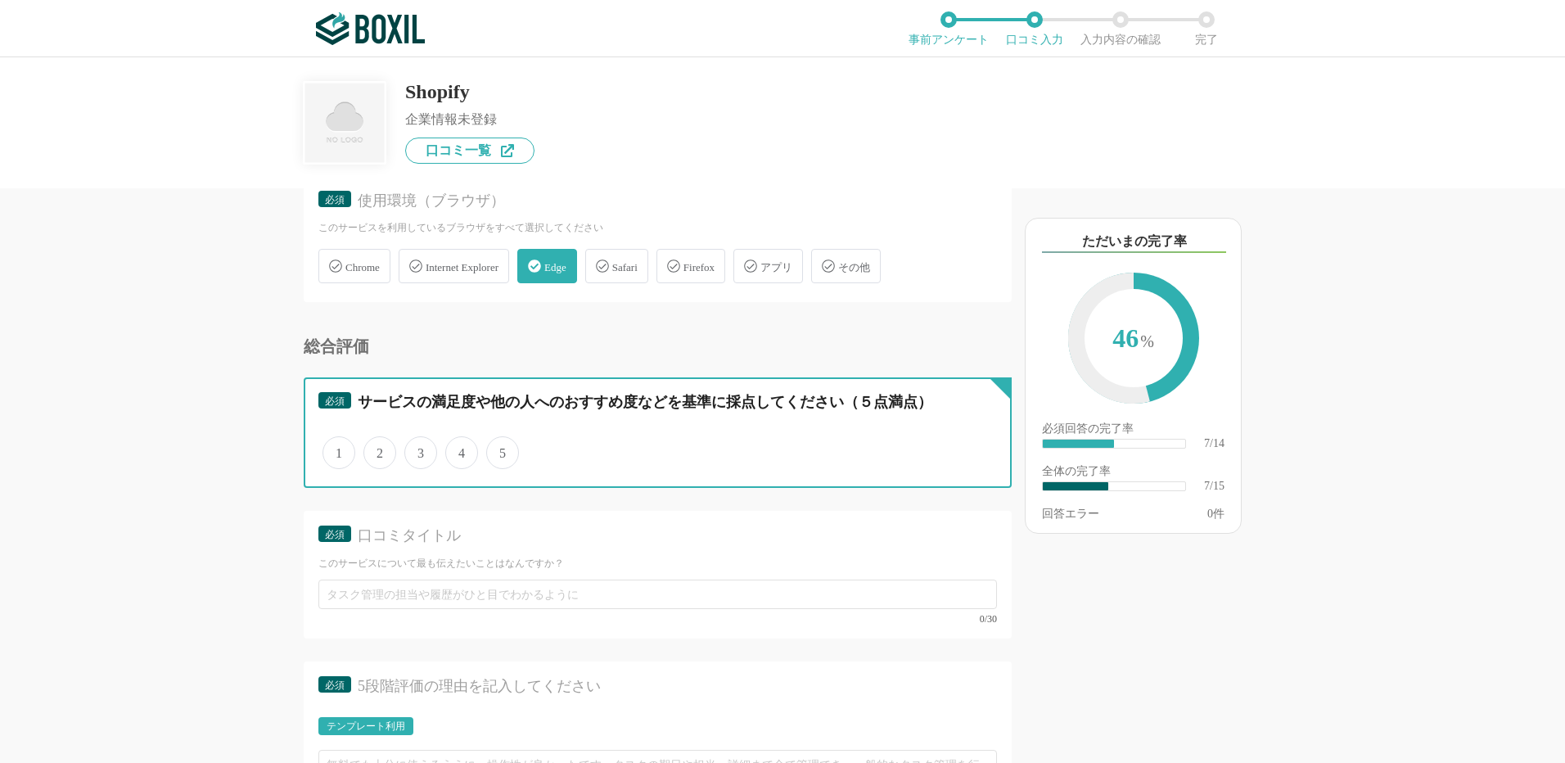
click at [455, 449] on input "4" at bounding box center [454, 444] width 11 height 11
radio input "true"
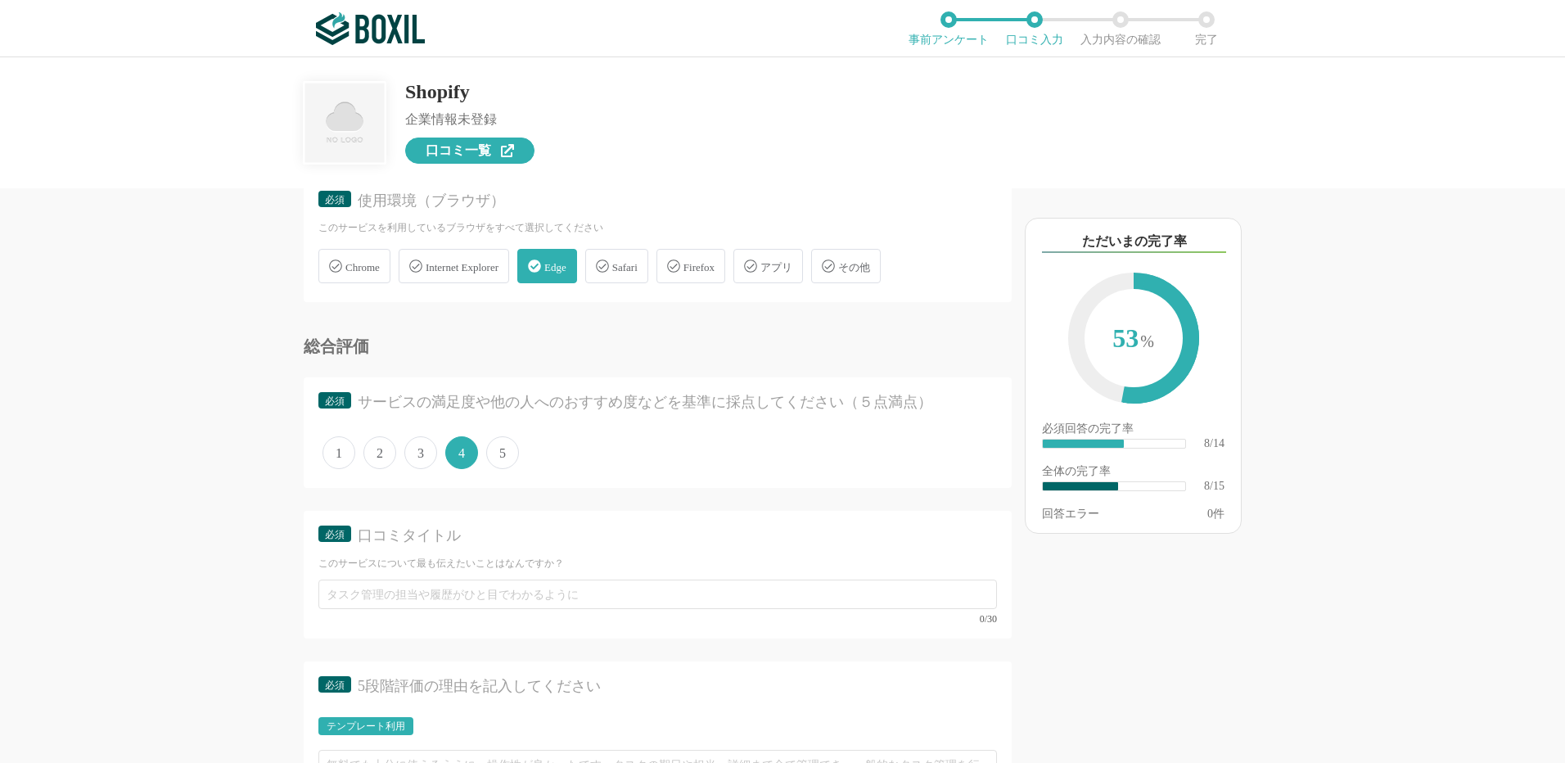
click at [465, 145] on span "口コミ一覧" at bounding box center [458, 150] width 65 height 13
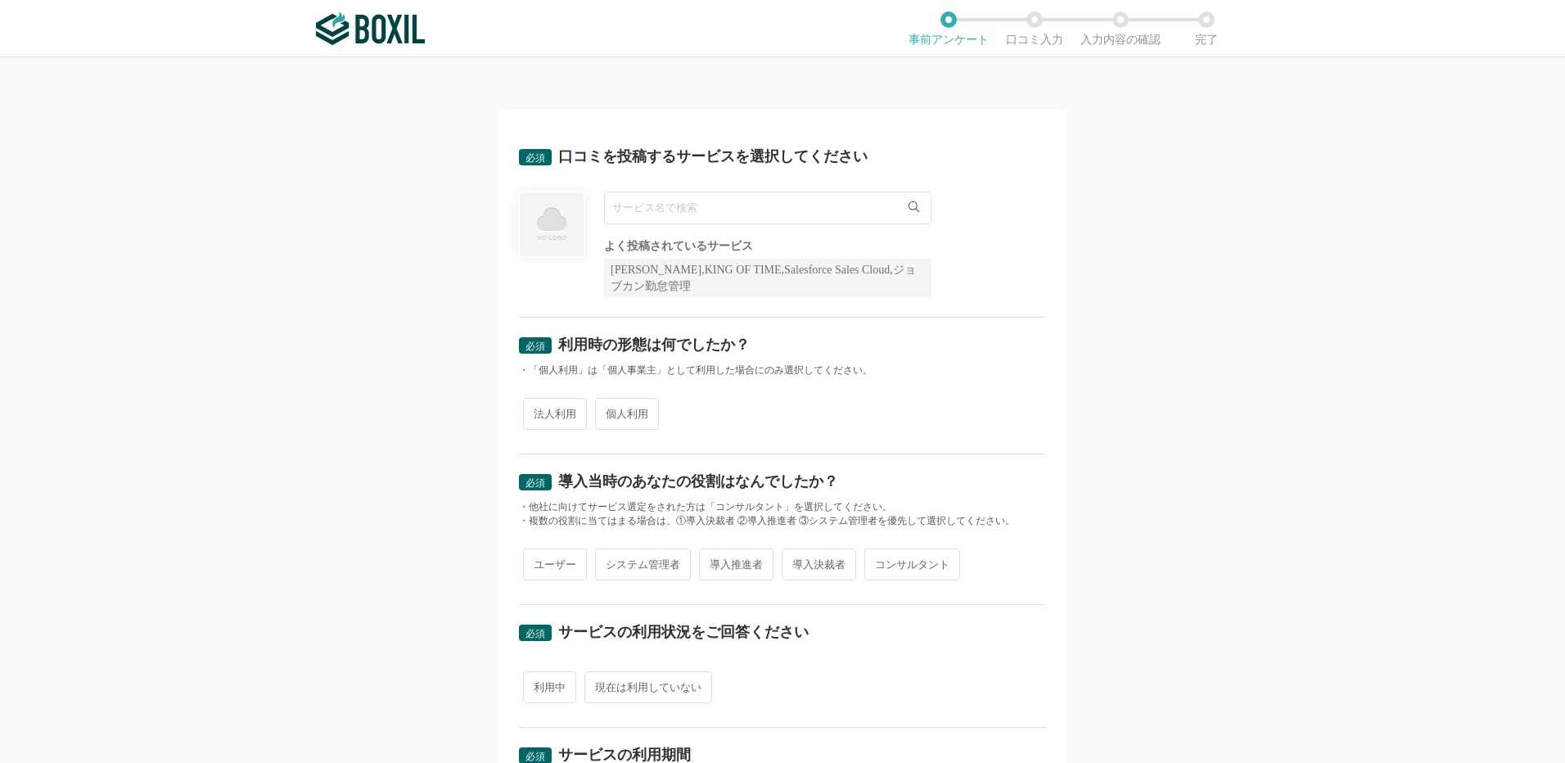
click at [356, 34] on img at bounding box center [370, 28] width 109 height 33
